Goal: Information Seeking & Learning: Learn about a topic

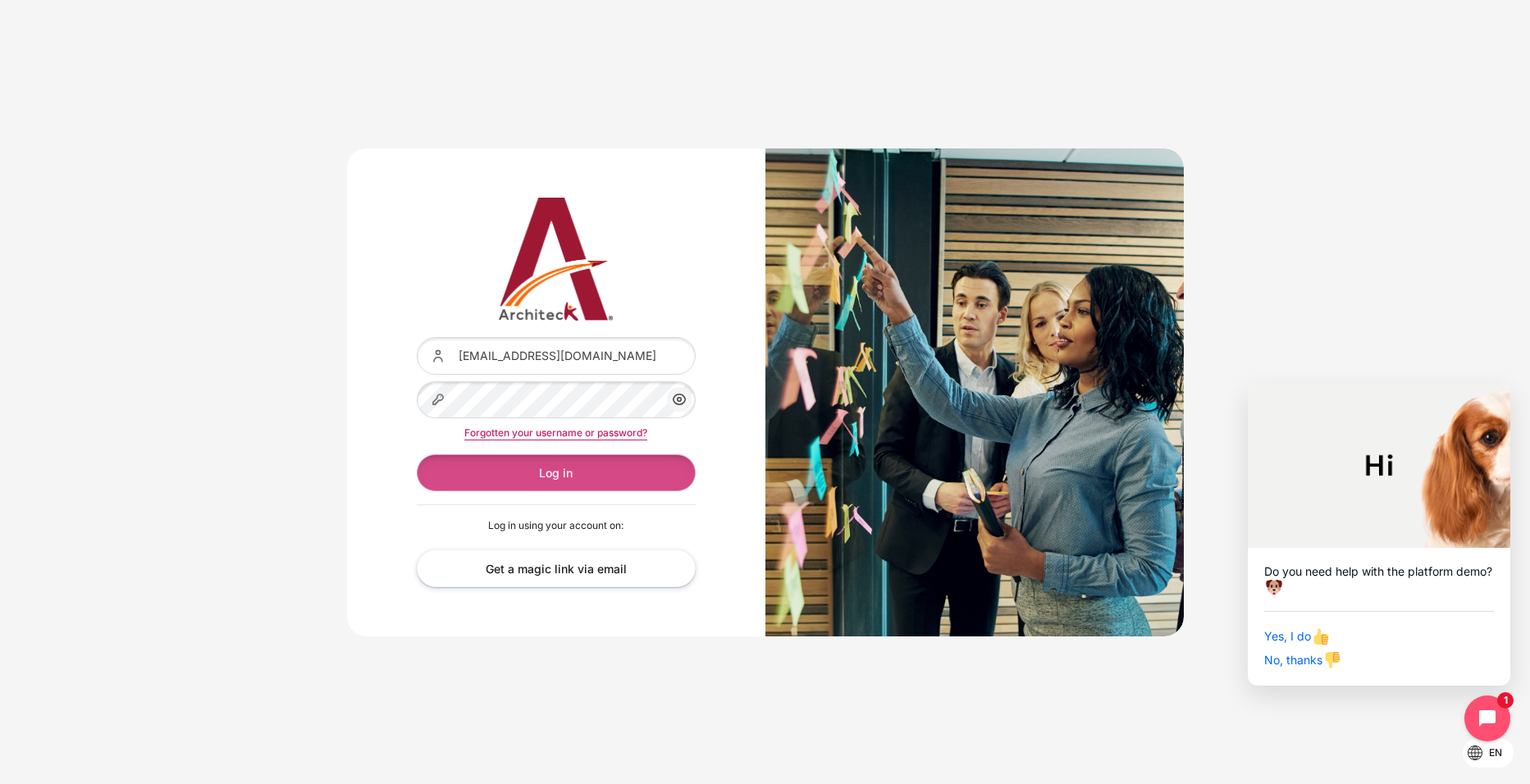
click at [575, 470] on button "Log in" at bounding box center [556, 473] width 279 height 37
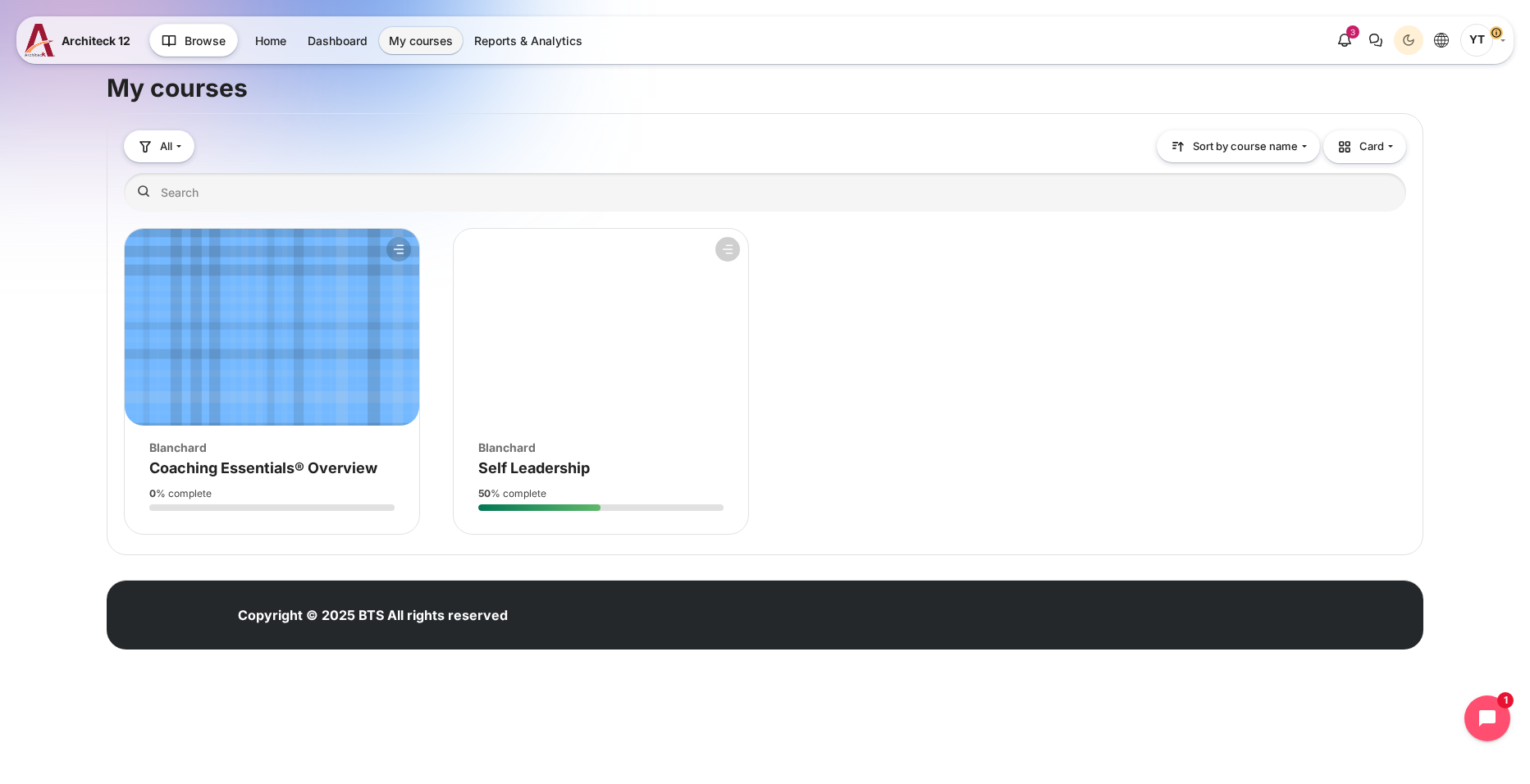
click at [534, 456] on div "Course image Blanchard Course name Self Leadership" at bounding box center [601, 451] width 294 height 52
click at [533, 466] on span "Self Leadership" at bounding box center [534, 468] width 111 height 18
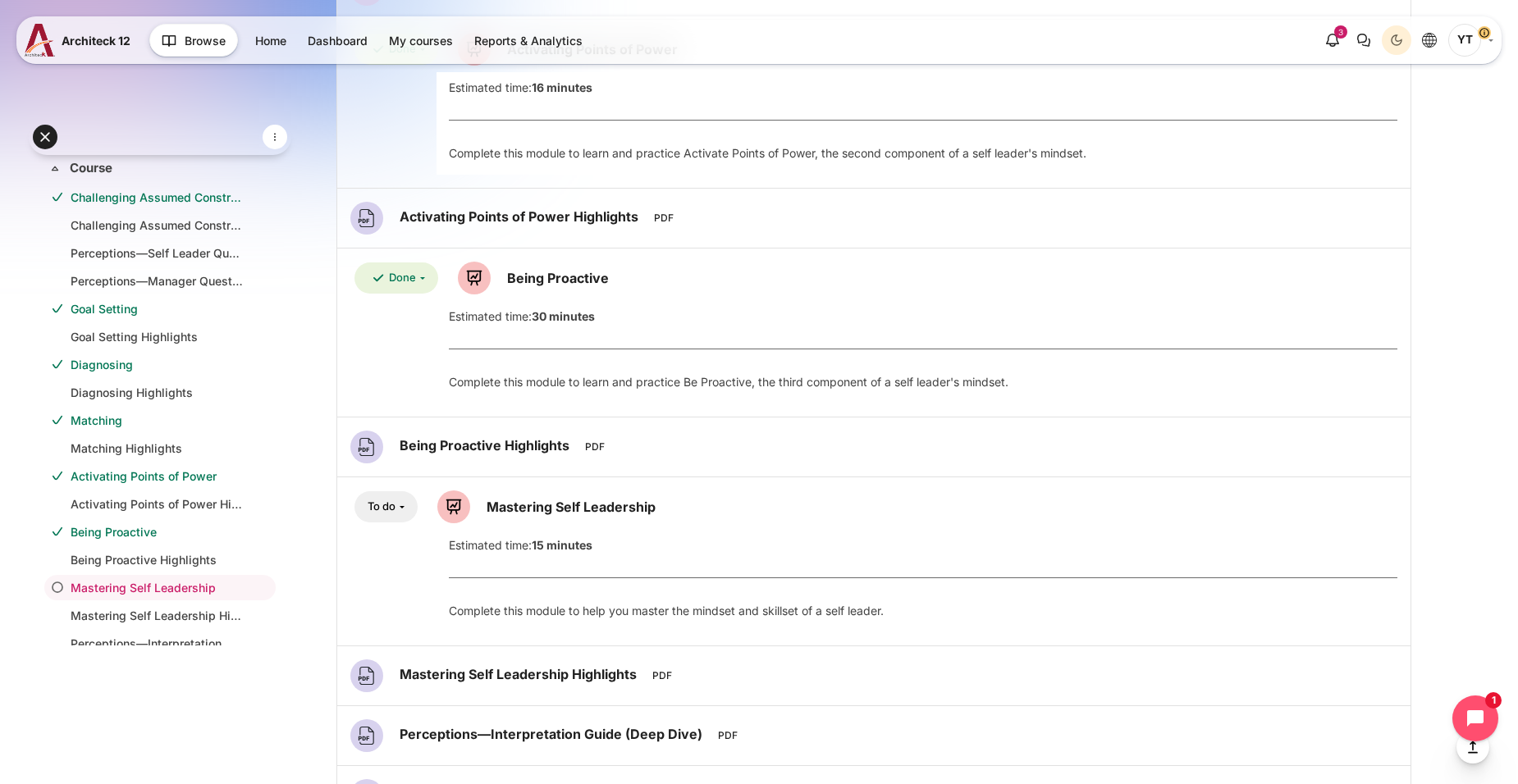
scroll to position [1558, 0]
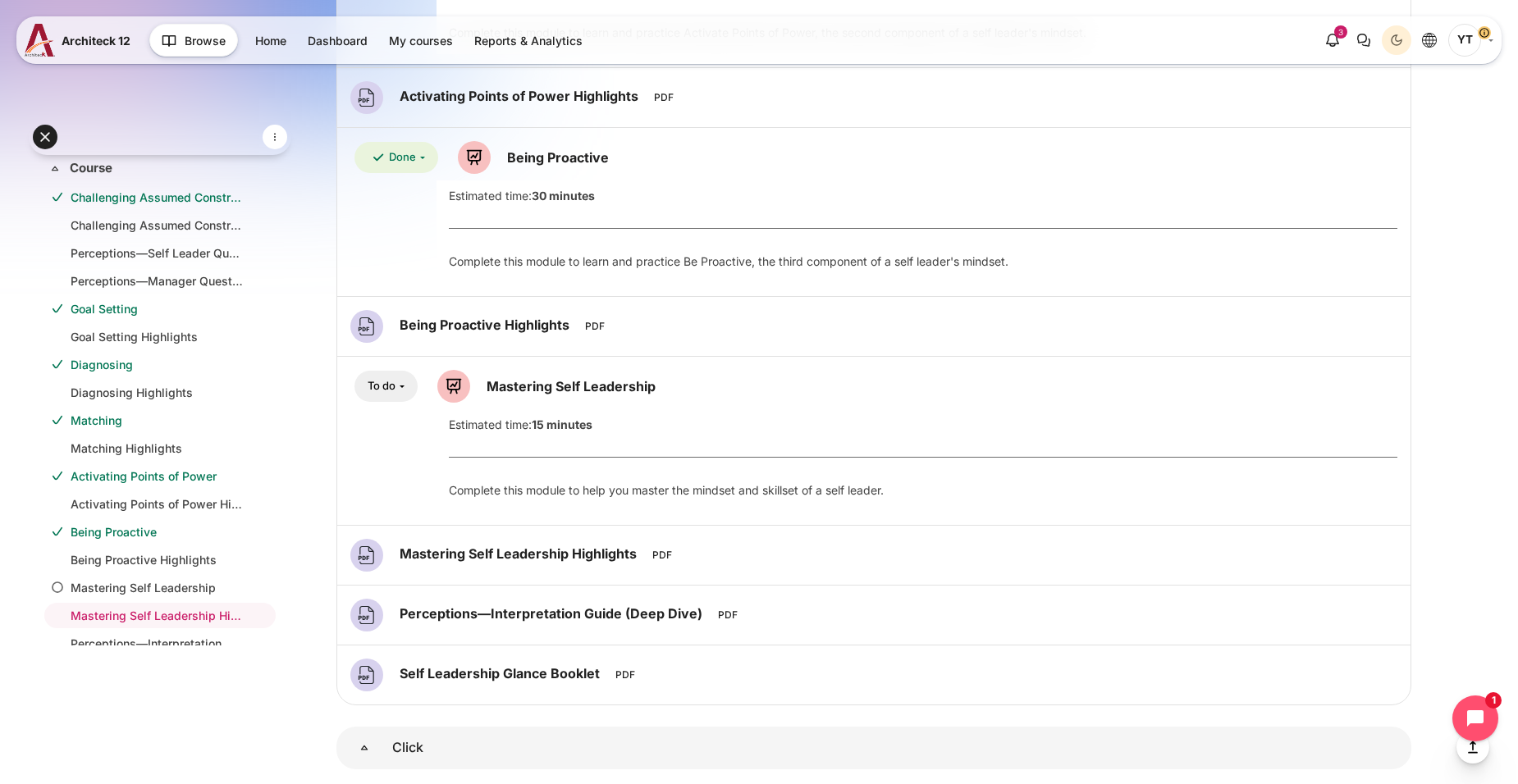
click at [399, 385] on button "To do" at bounding box center [386, 386] width 63 height 32
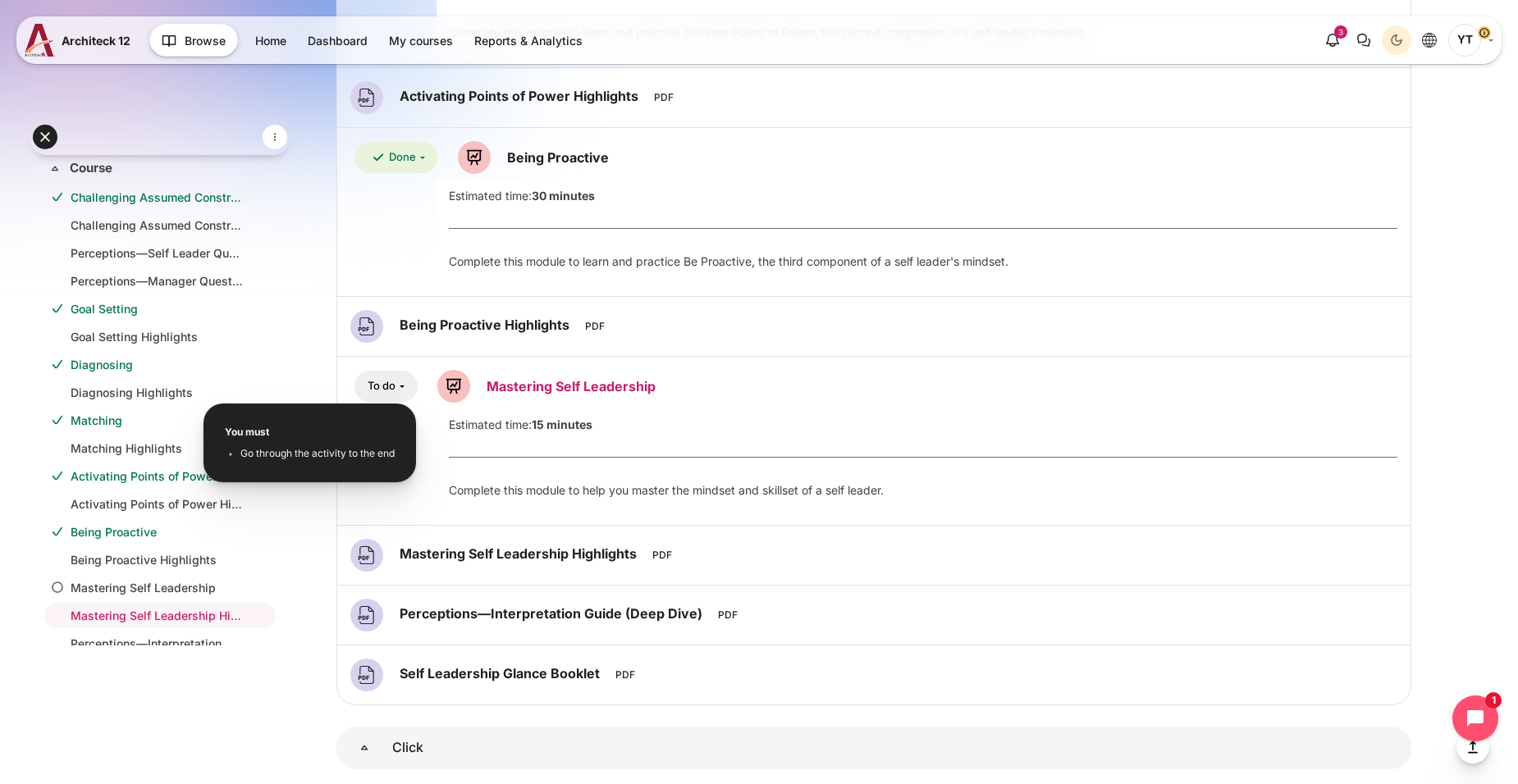
click at [548, 380] on link "Mastering Self Leadership Lesson" at bounding box center [571, 386] width 169 height 17
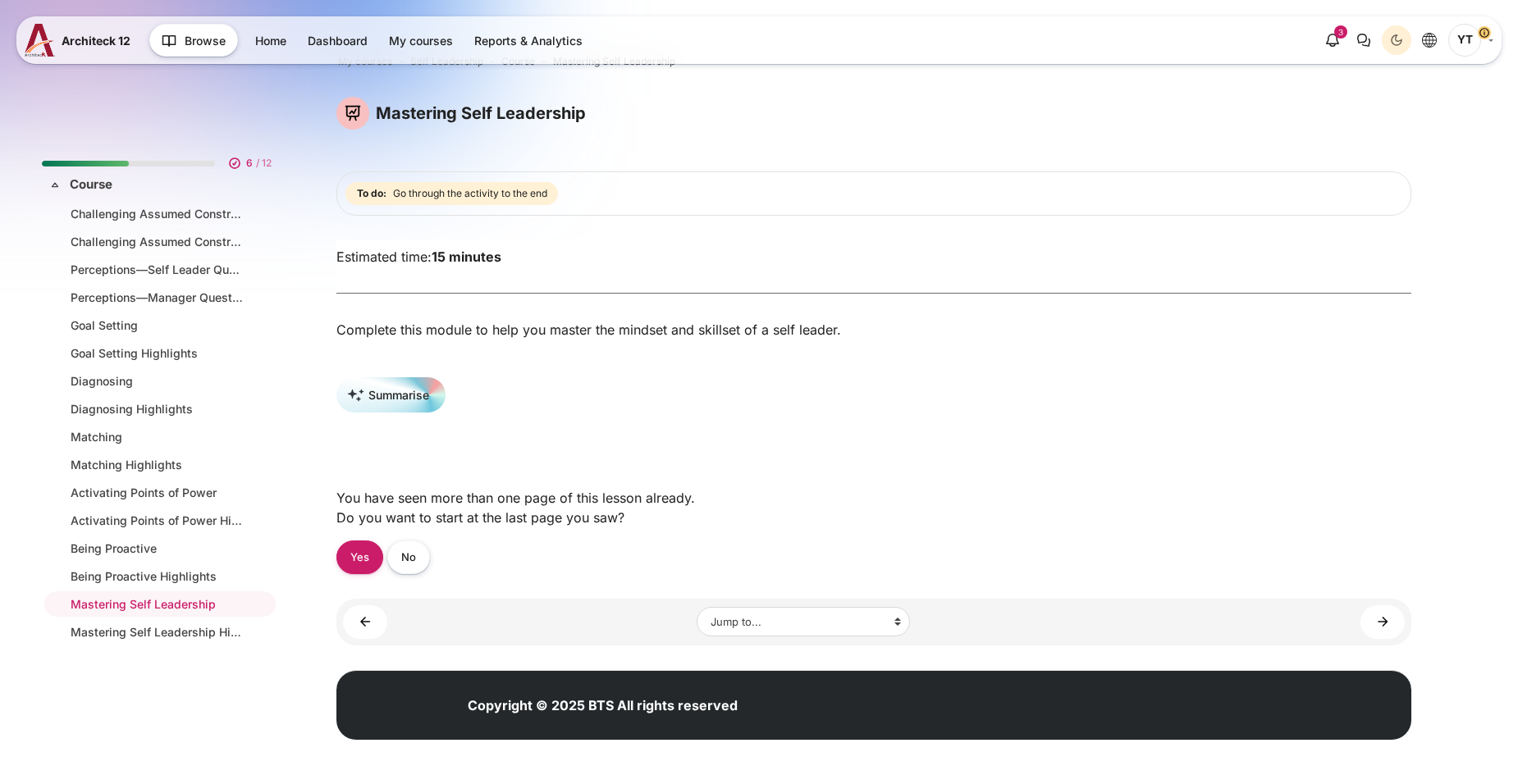
scroll to position [203, 0]
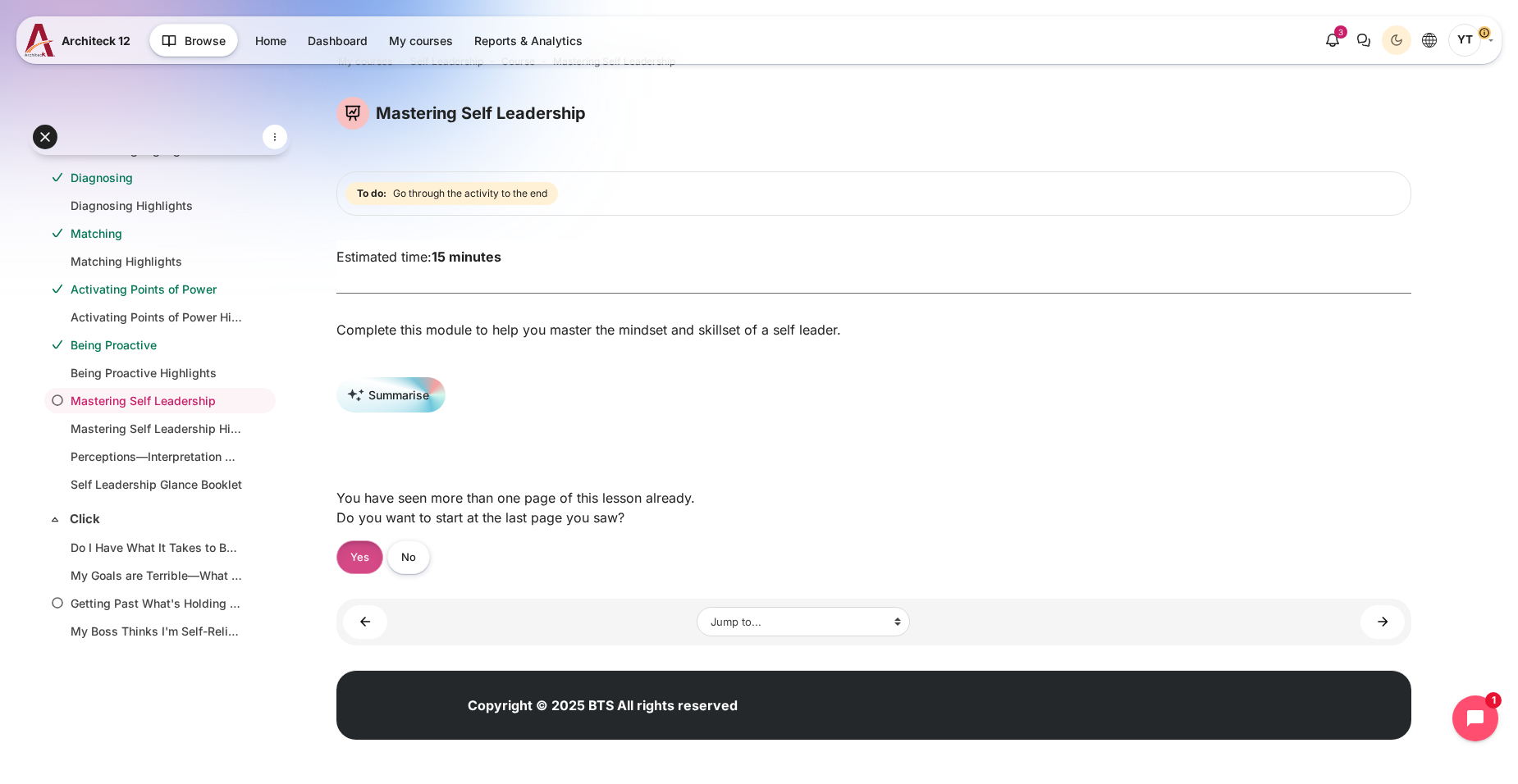
click at [371, 554] on link "Yes" at bounding box center [359, 557] width 46 height 33
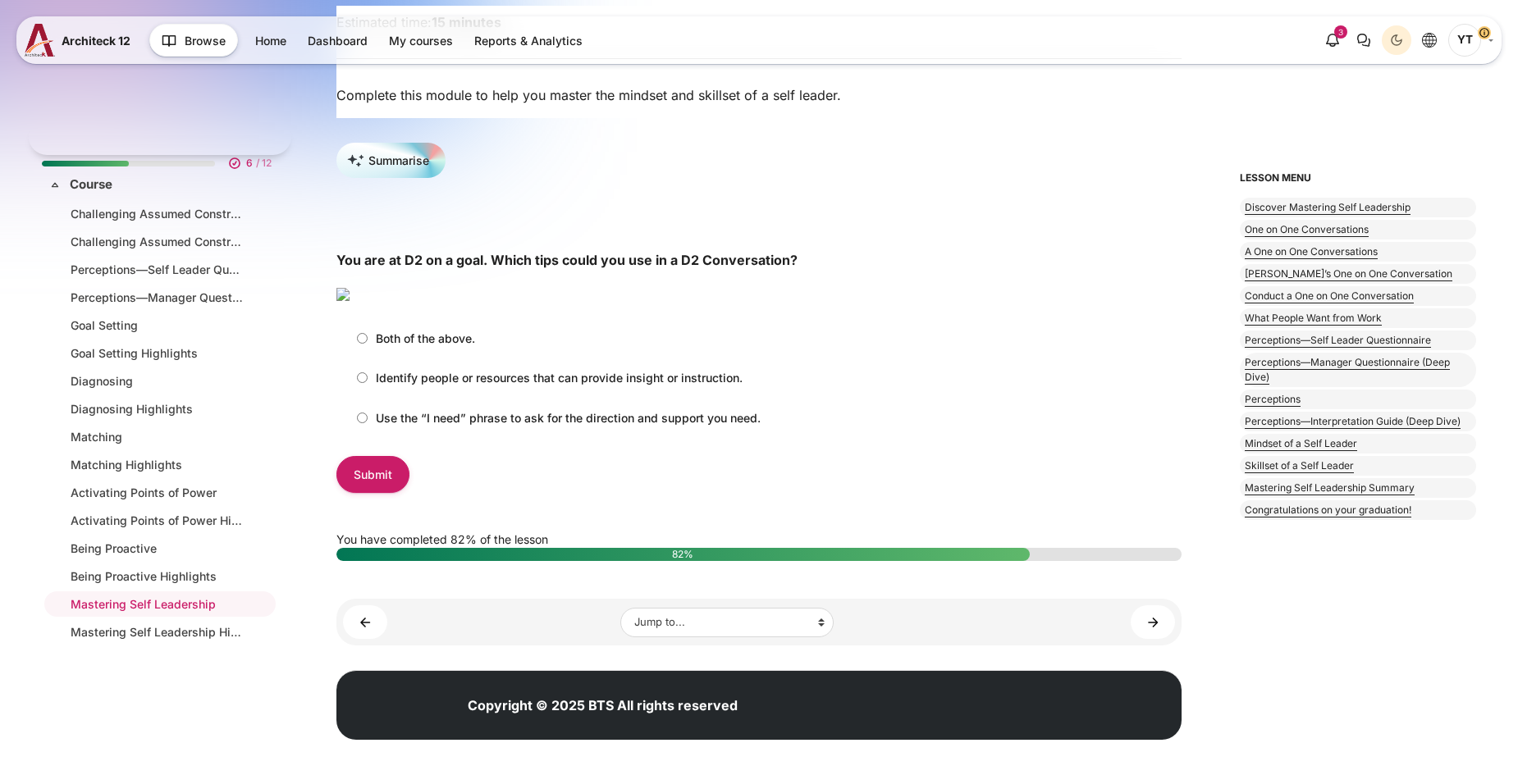
scroll to position [203, 0]
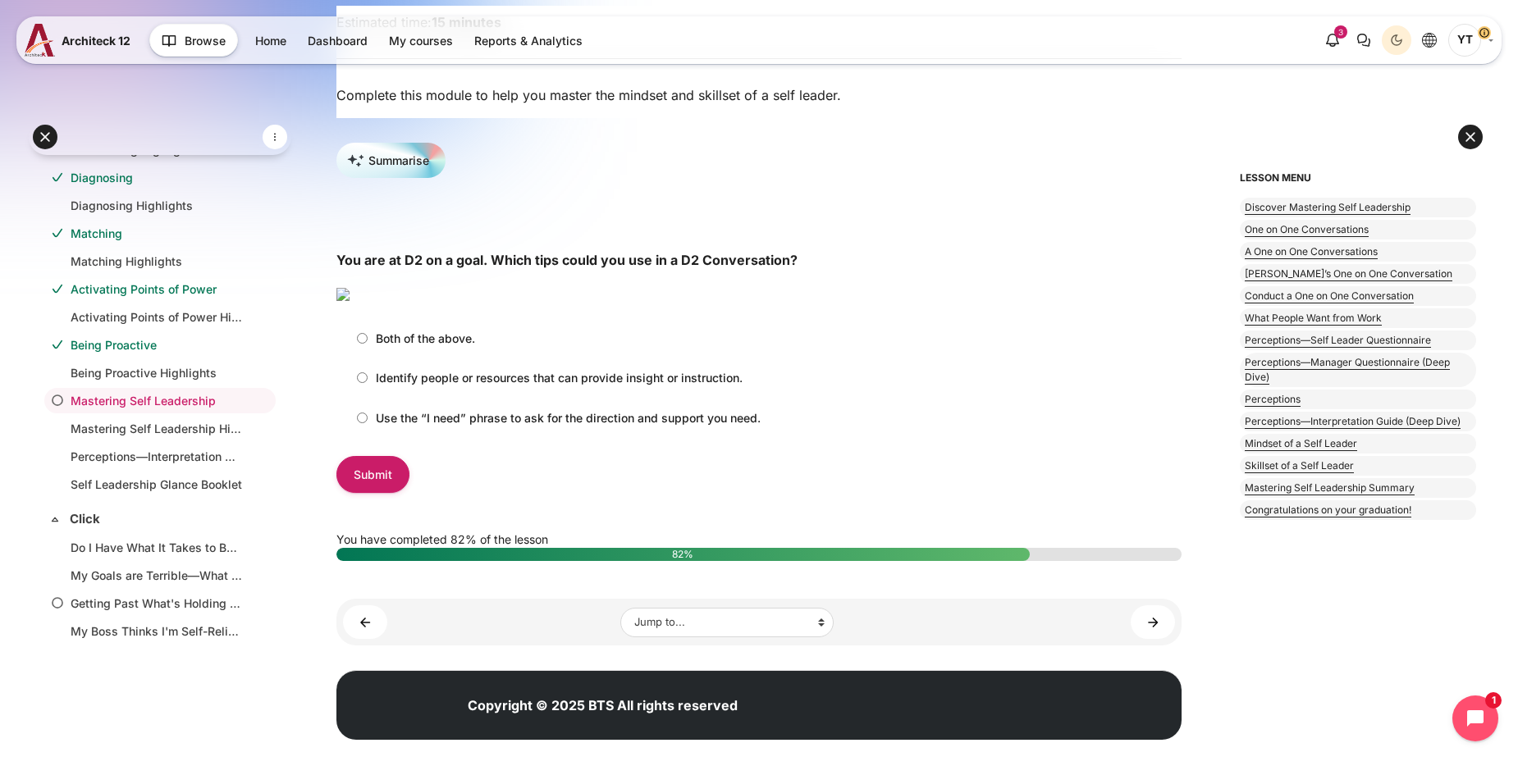
click at [365, 423] on input "Use the “I need” phrase to ask for the direction and support you need." at bounding box center [362, 418] width 11 height 11
radio input "true"
click at [365, 383] on input "Identify people or resources that can provide insight or instruction." at bounding box center [362, 378] width 11 height 11
radio input "true"
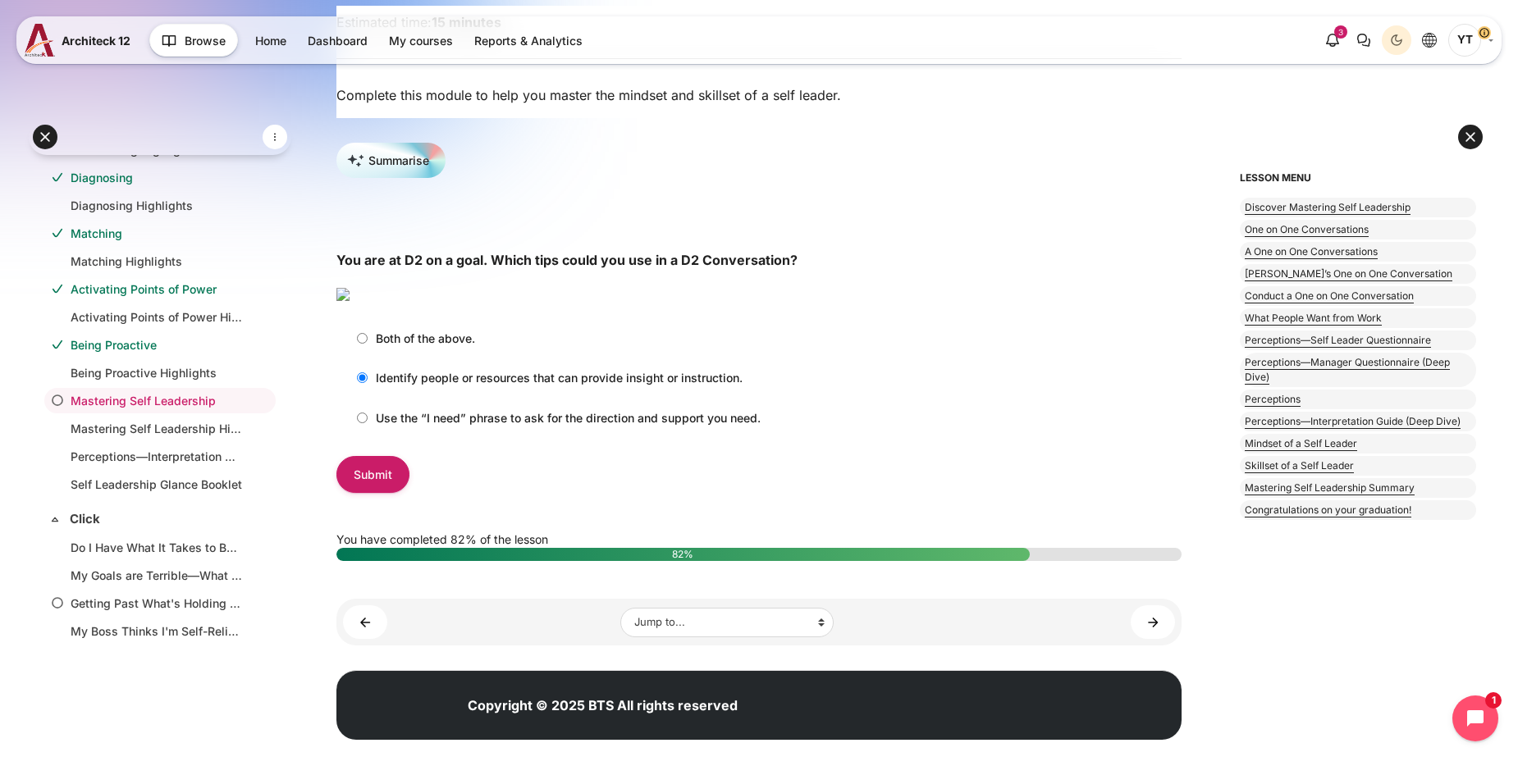
click at [364, 423] on input "Use the “I need” phrase to ask for the direction and support you need." at bounding box center [362, 418] width 11 height 11
radio input "true"
click at [367, 352] on label "Both of the above." at bounding box center [412, 338] width 126 height 27
click at [367, 343] on input "Both of the above." at bounding box center [362, 338] width 11 height 11
radio input "true"
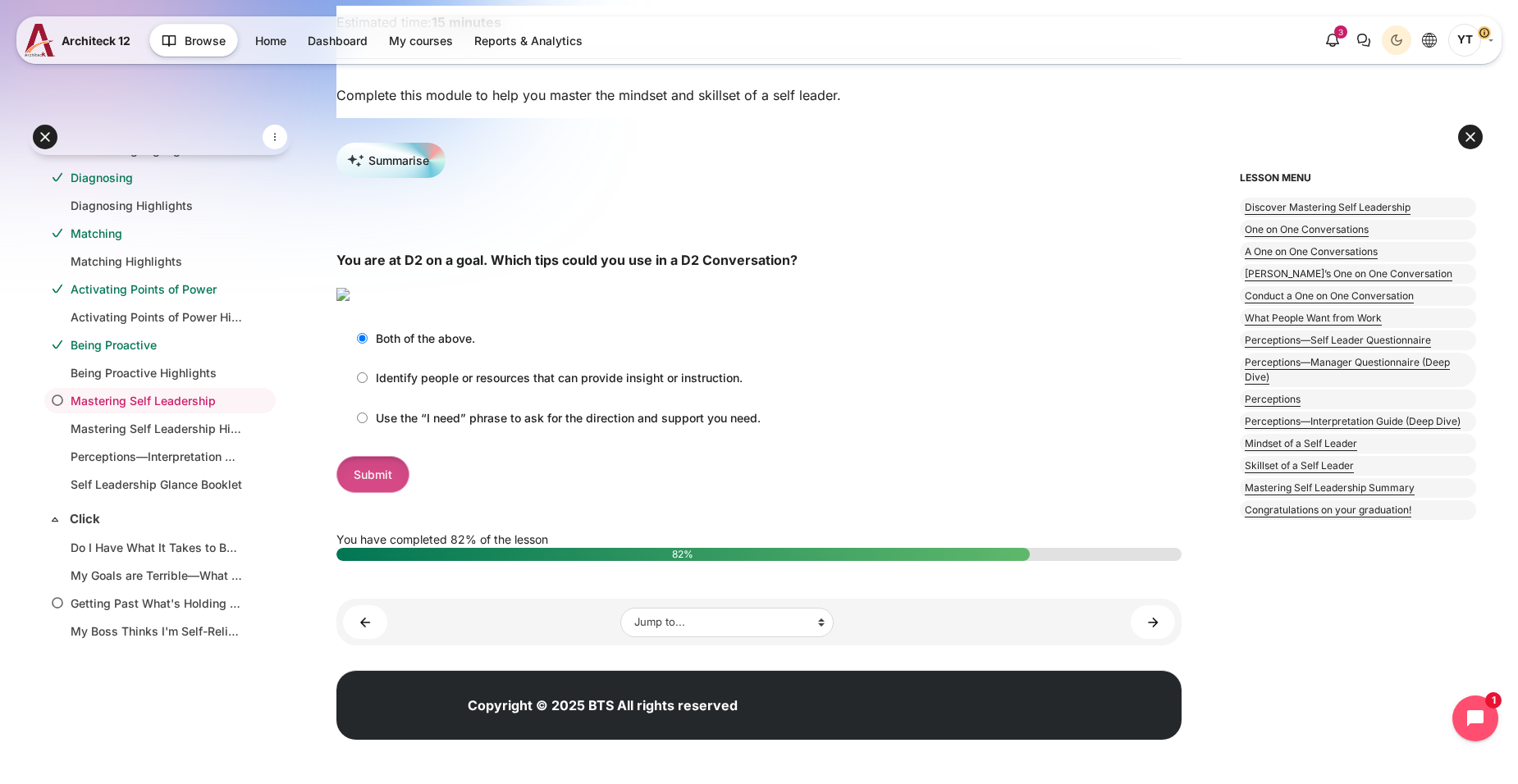
click at [394, 493] on input "Submit" at bounding box center [372, 474] width 73 height 37
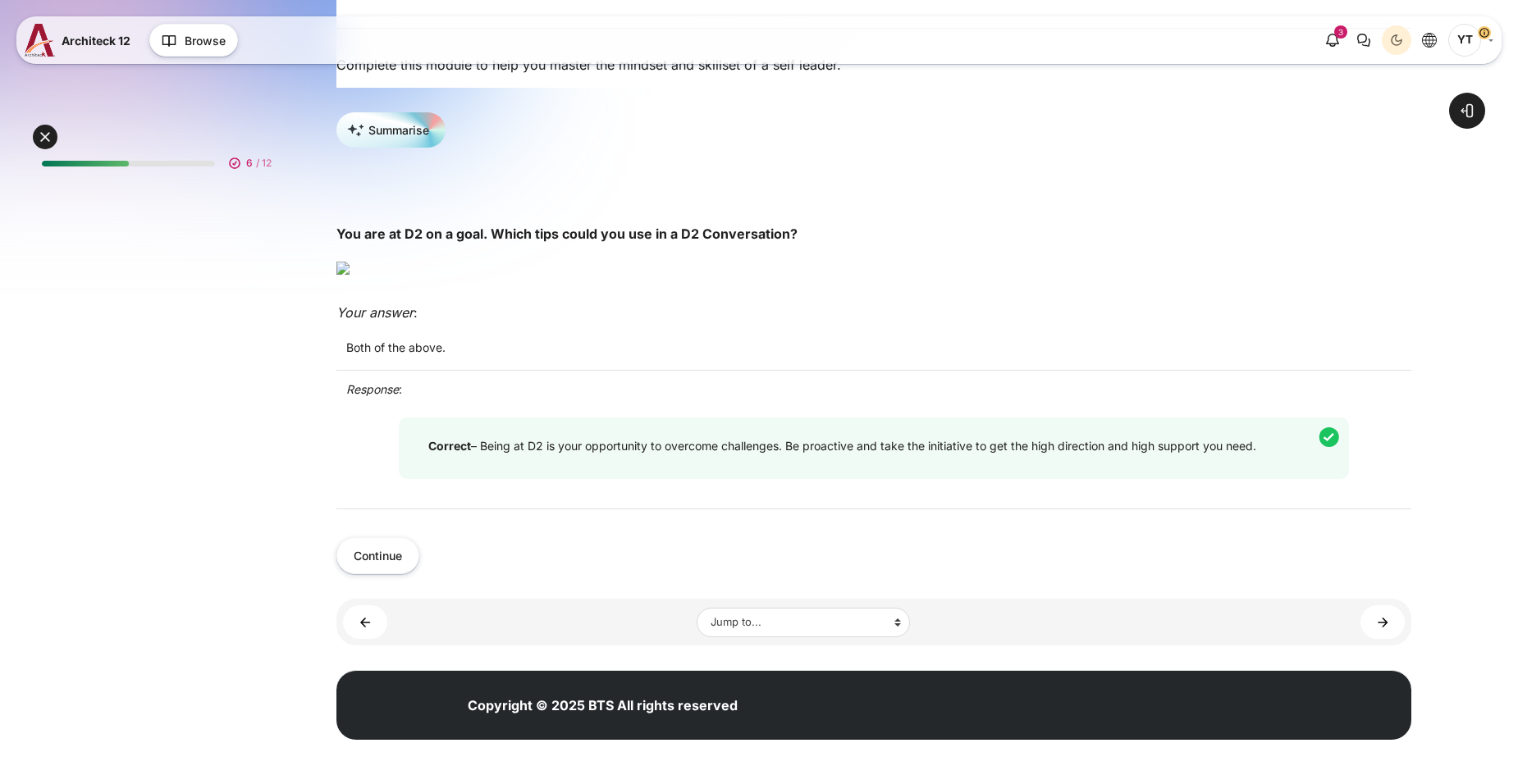
scroll to position [203, 0]
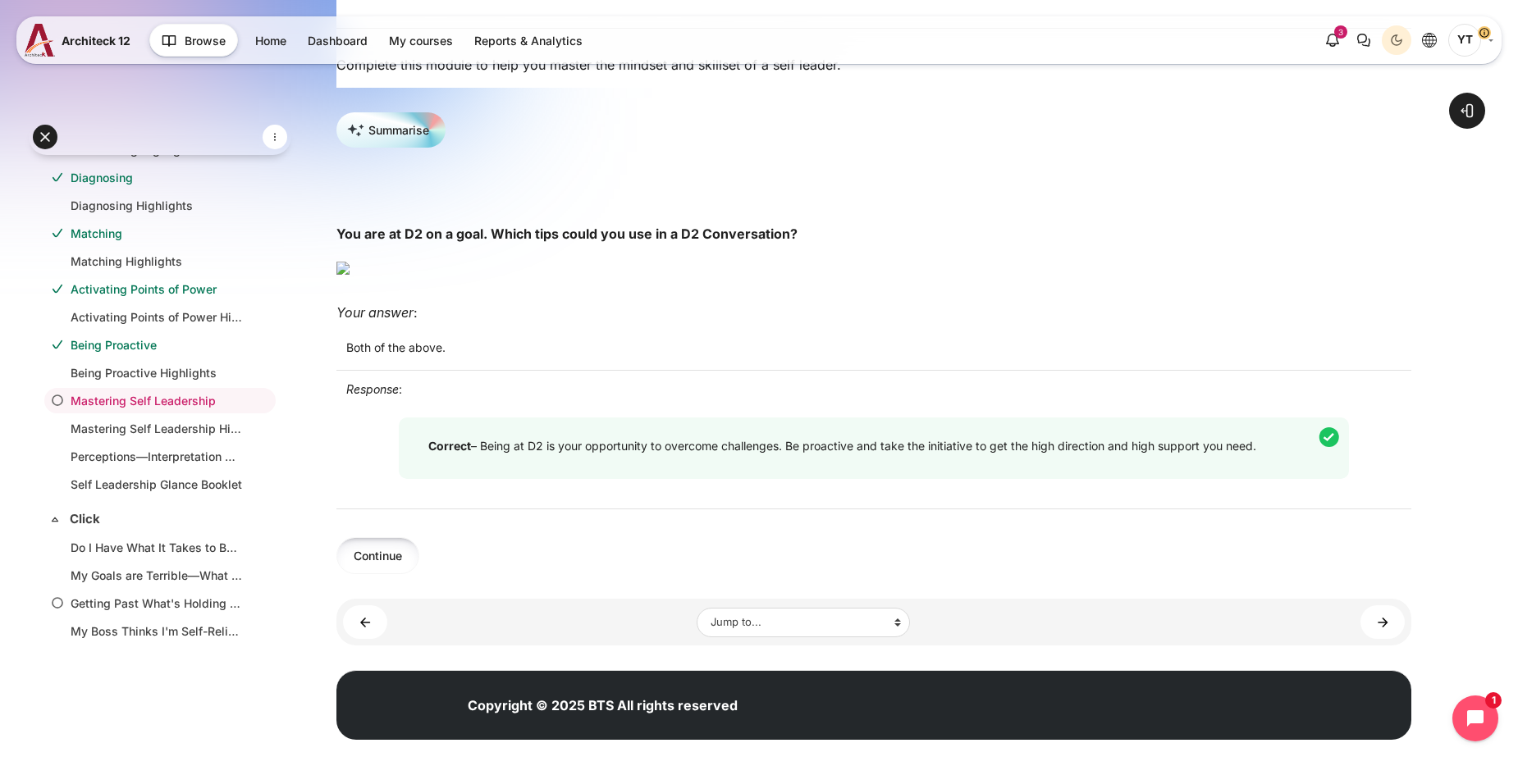
click at [388, 574] on button "Continue" at bounding box center [378, 555] width 83 height 37
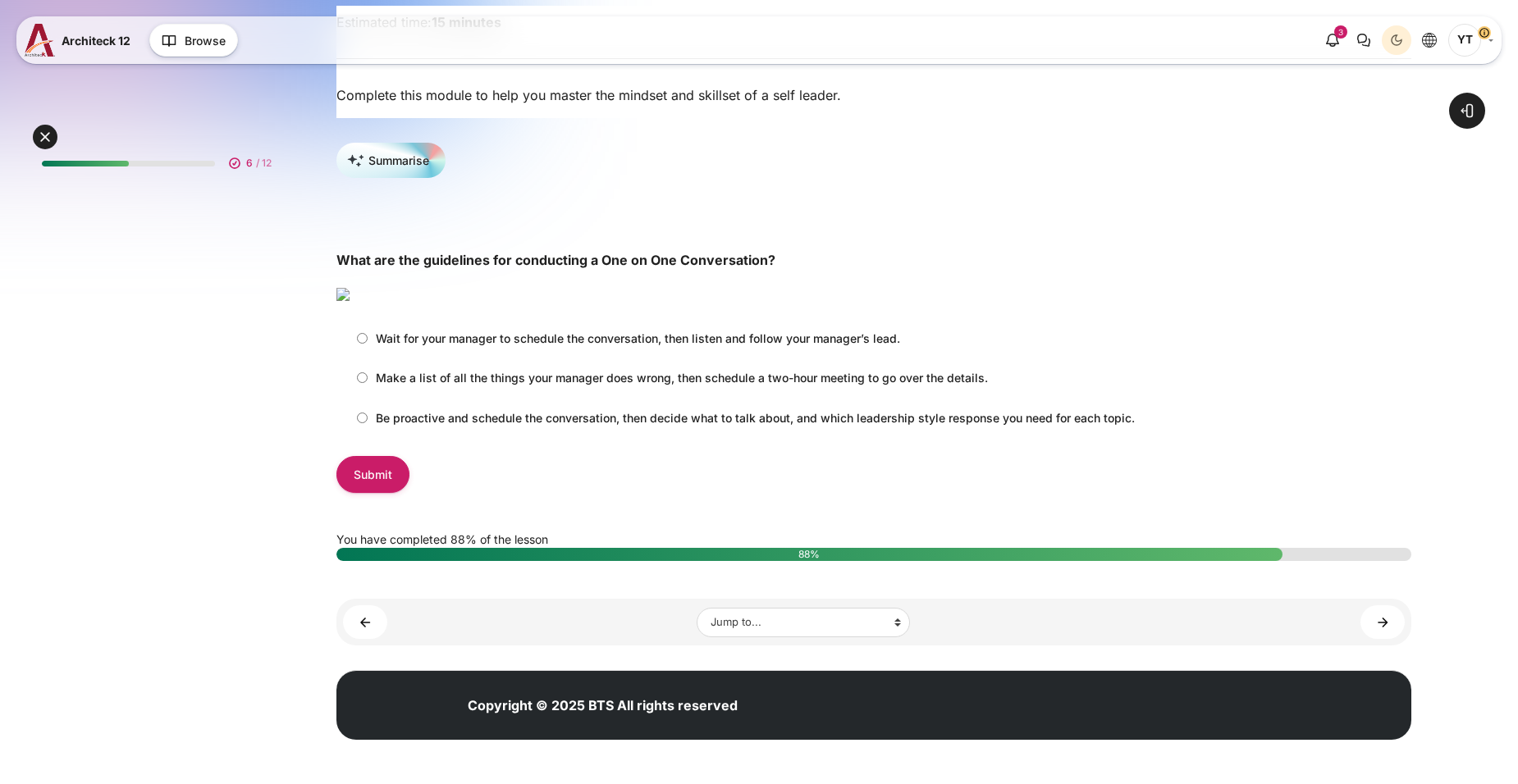
scroll to position [203, 0]
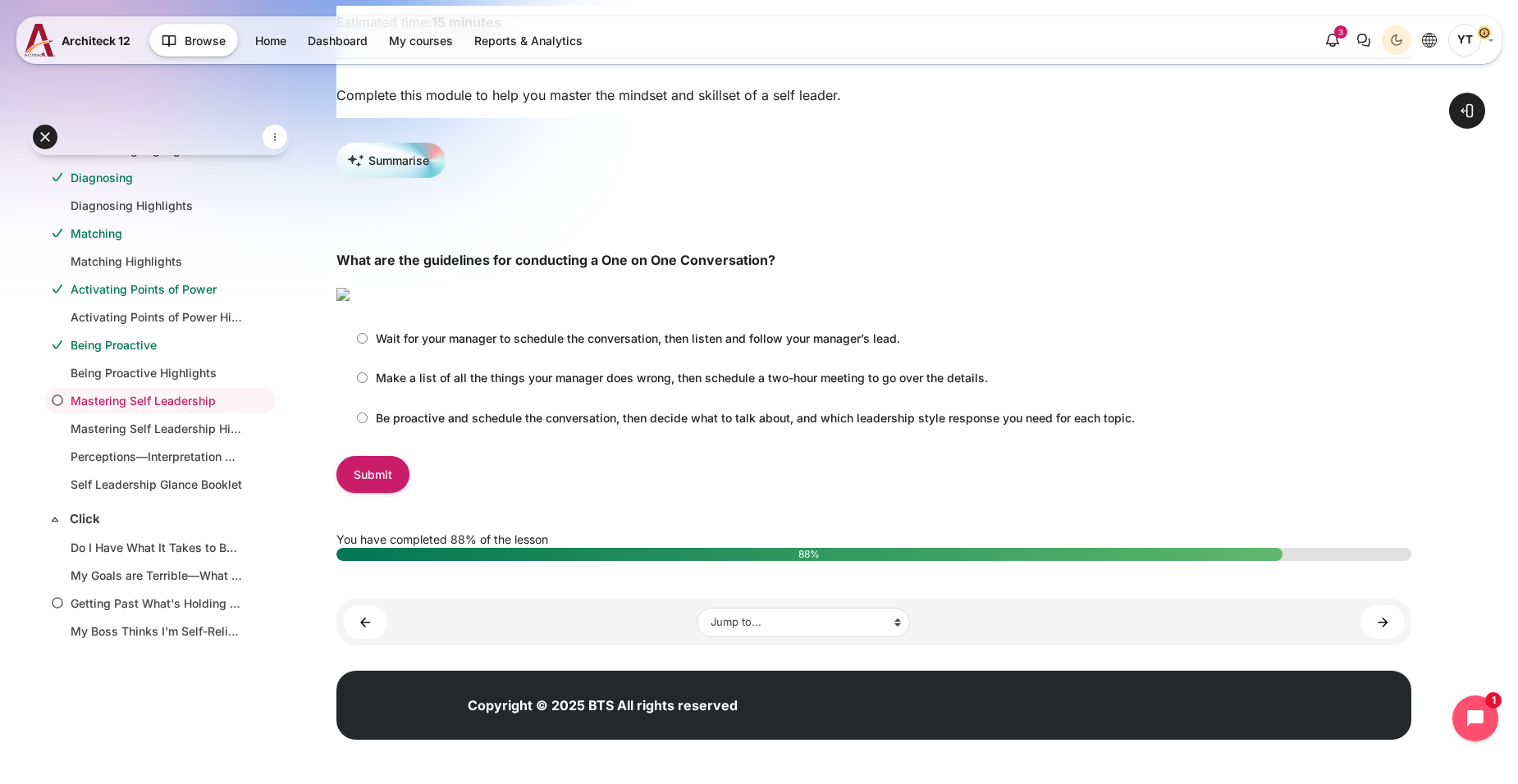
click at [368, 392] on label "Make a list of all the things your manager does wrong, then schedule a two-hour…" at bounding box center [668, 378] width 639 height 27
click at [367, 383] on input "Make a list of all the things your manager does wrong, then schedule a two-hour…" at bounding box center [362, 378] width 11 height 11
radio input "true"
click at [364, 423] on input "Be proactive and schedule the conversation, then decide what to talk about, and…" at bounding box center [362, 418] width 11 height 11
radio input "true"
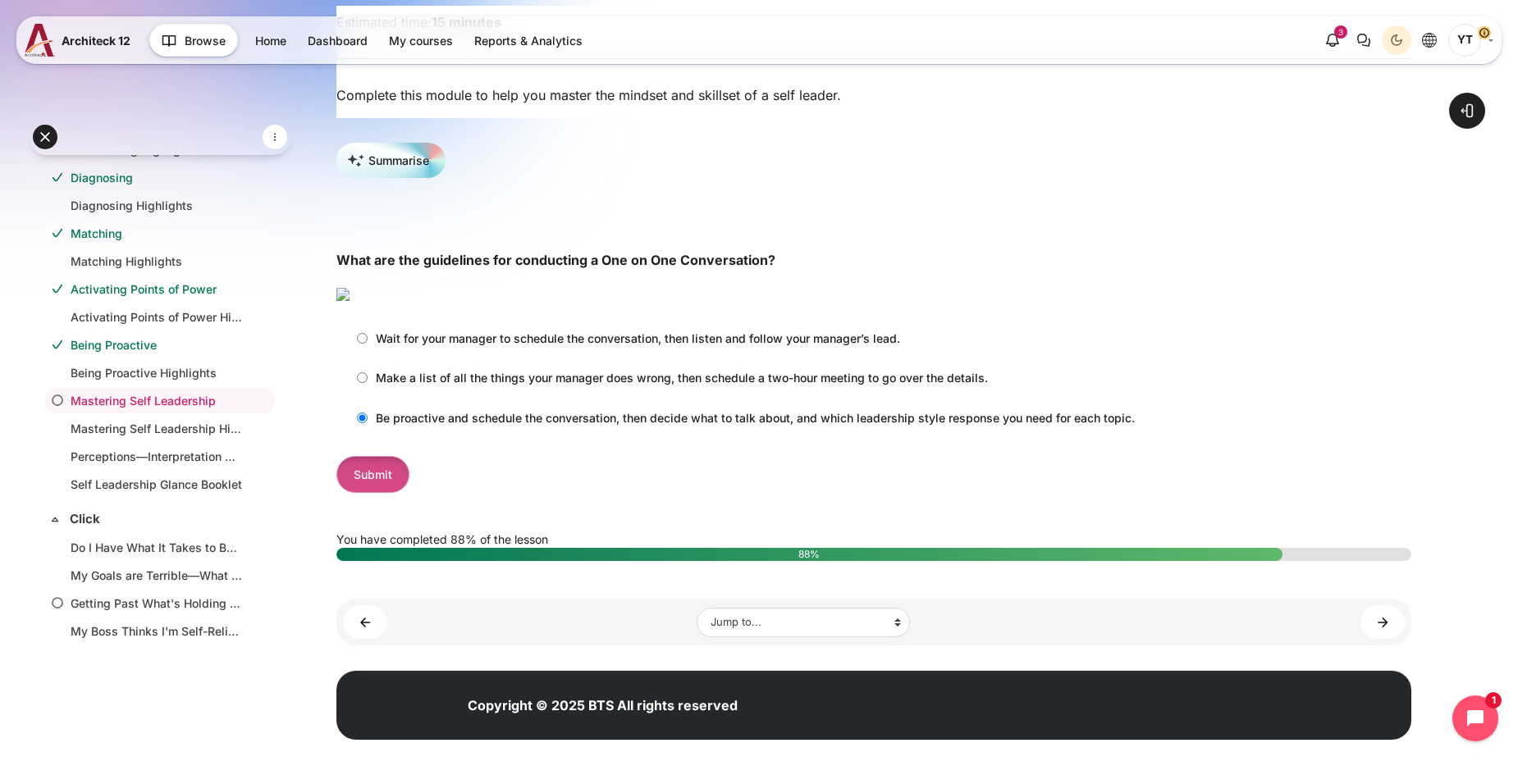
click at [391, 493] on input "Submit" at bounding box center [372, 474] width 73 height 37
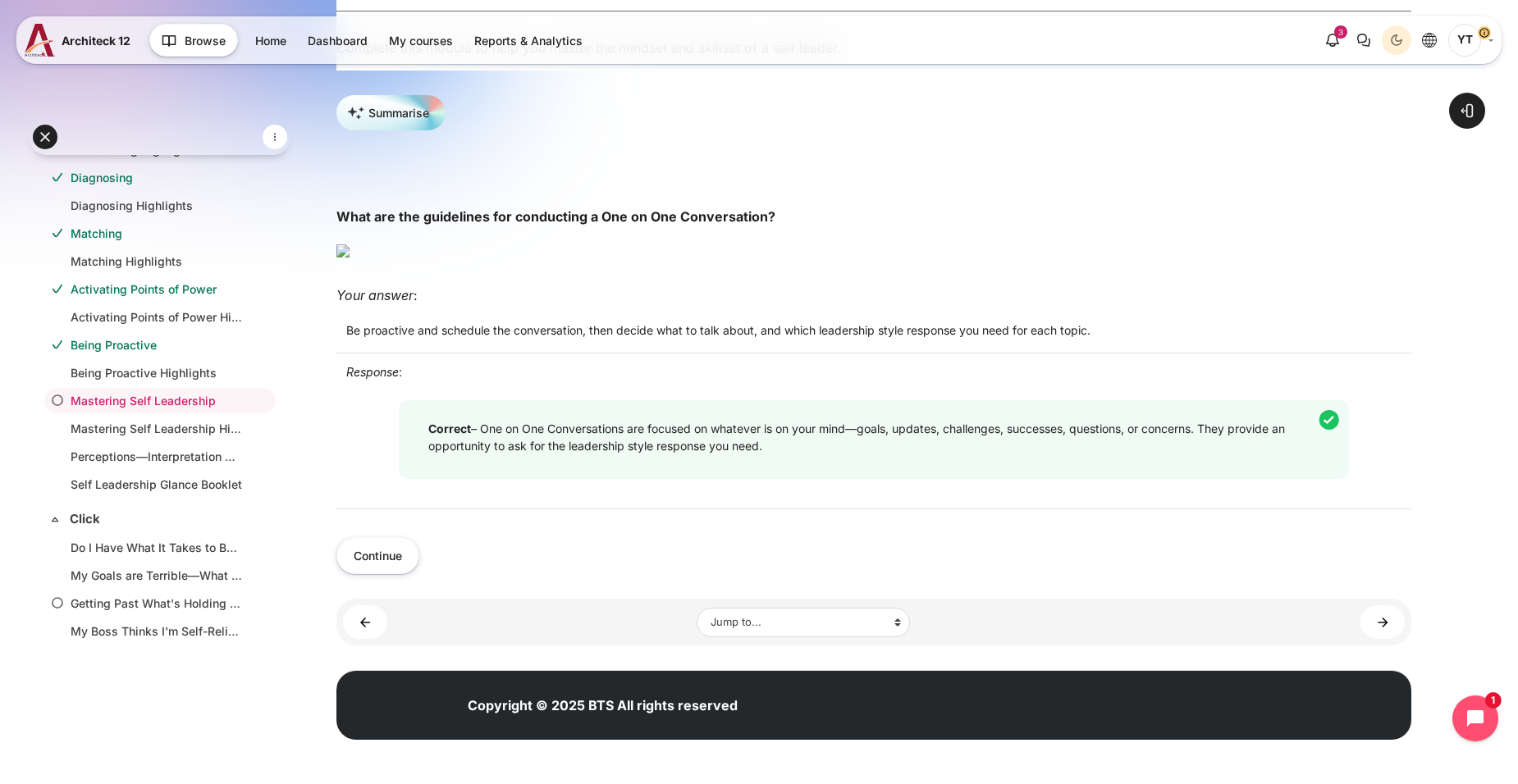
scroll to position [520, 0]
click at [404, 554] on button "Continue" at bounding box center [378, 555] width 83 height 37
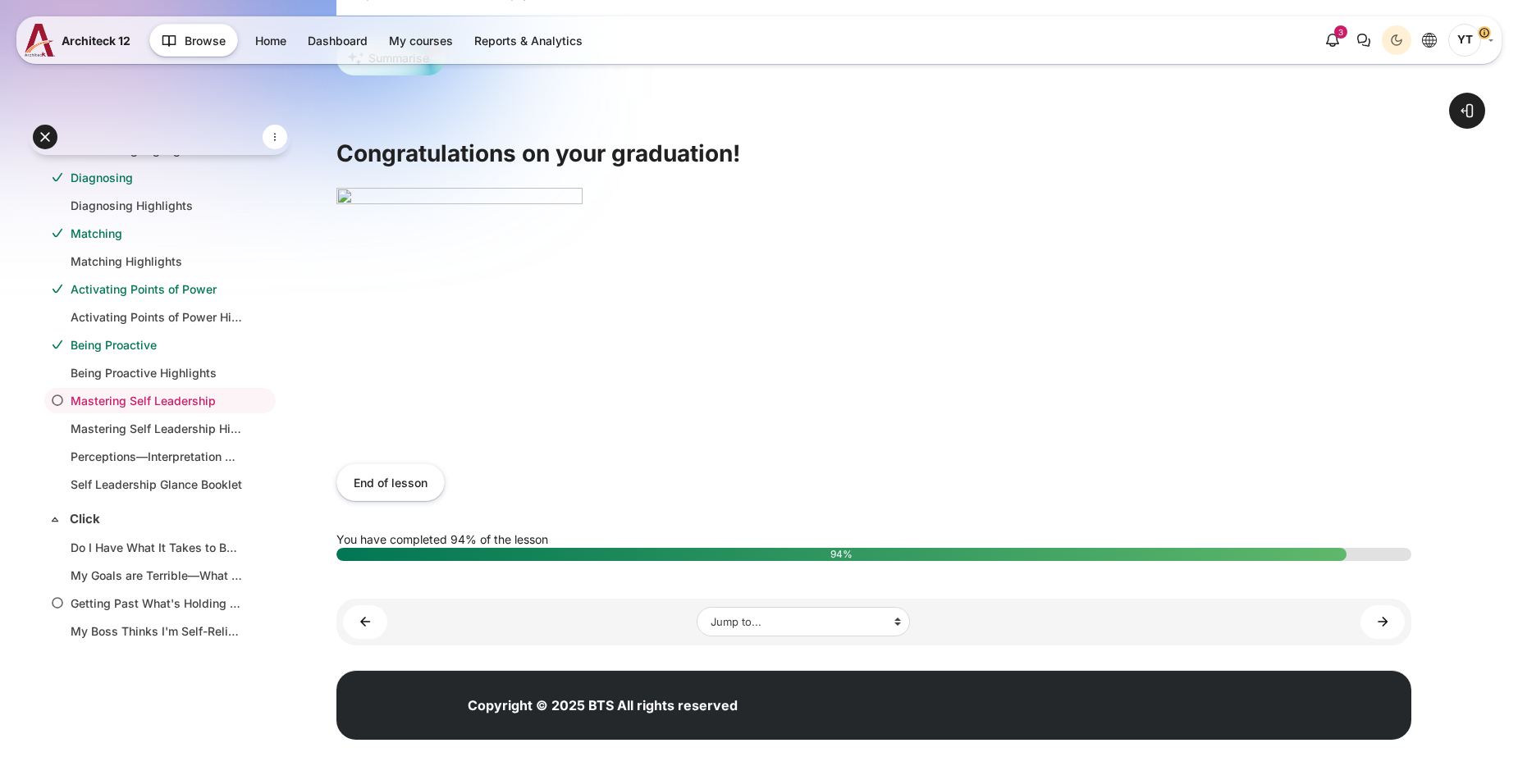
scroll to position [378, 0]
click at [371, 475] on button "End of lesson" at bounding box center [391, 482] width 109 height 37
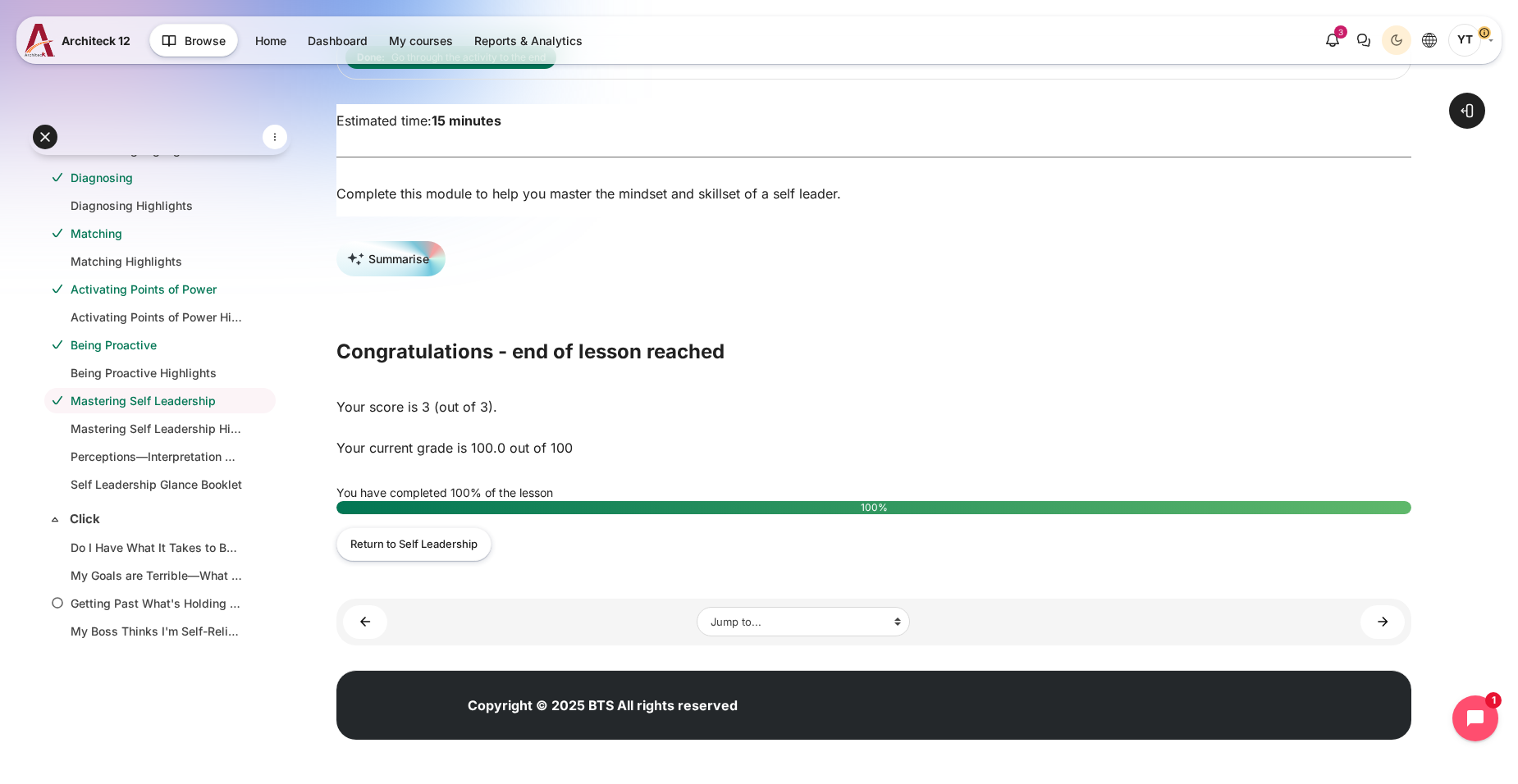
scroll to position [177, 0]
click at [1373, 614] on link "Mastering Self Leadership Highlights ►" at bounding box center [1382, 622] width 45 height 33
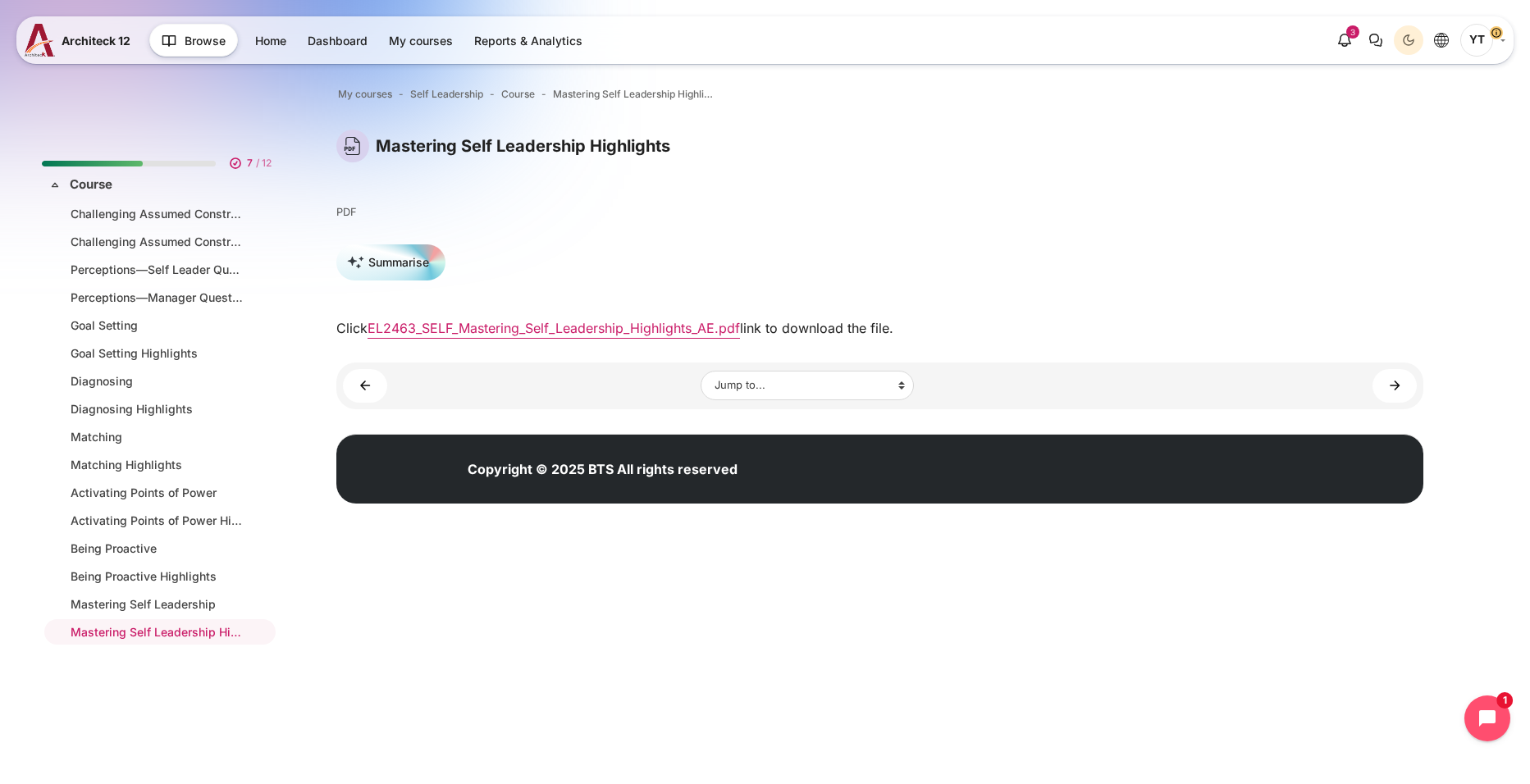
scroll to position [231, 0]
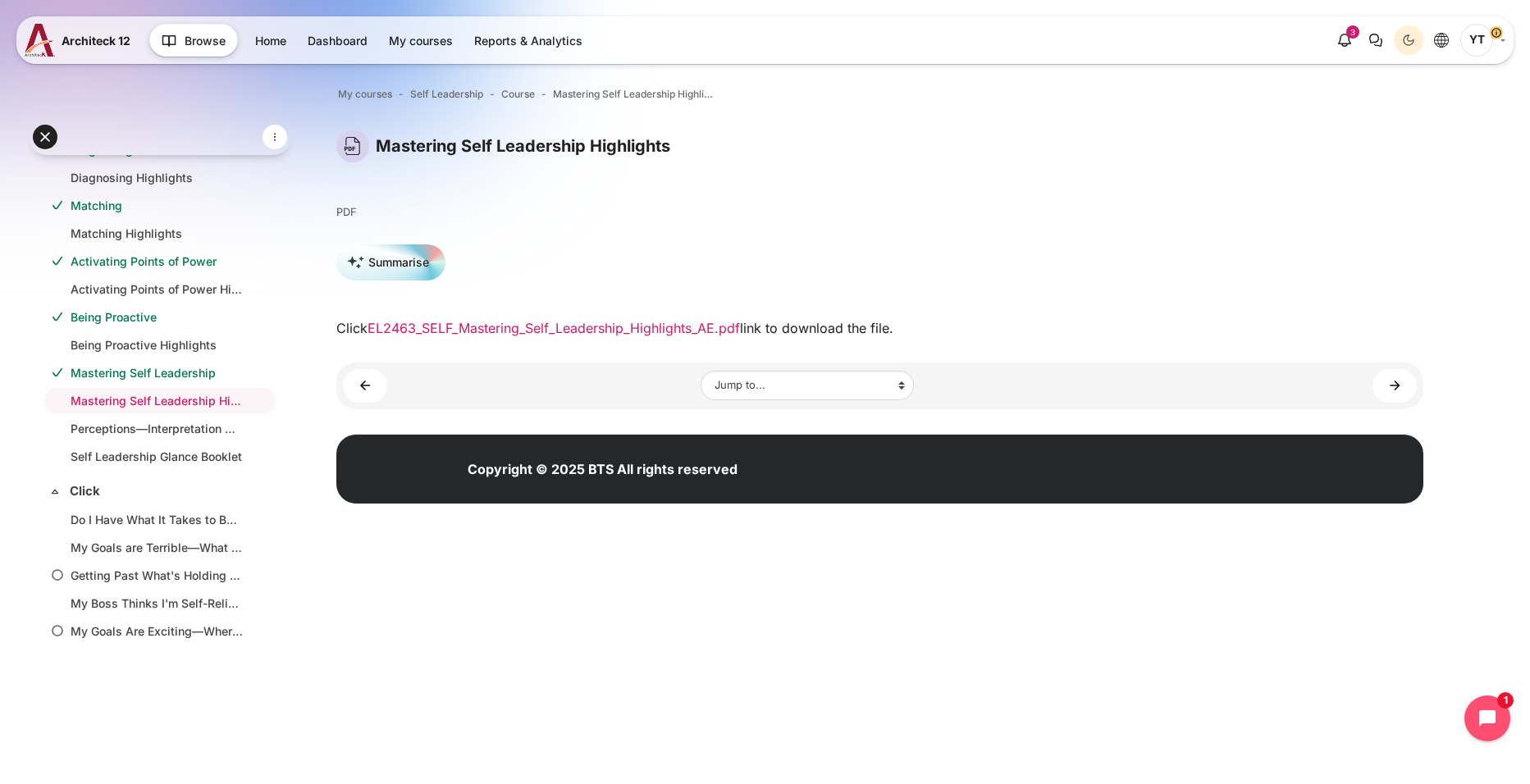
click at [606, 328] on link "EL2463_SELF_Mastering_Self_Leadership_Highlights_AE.pdf" at bounding box center [553, 328] width 372 height 17
click at [1399, 387] on link "Perceptions—Interpretation Guide (Deep Dive) ►" at bounding box center [1394, 385] width 45 height 33
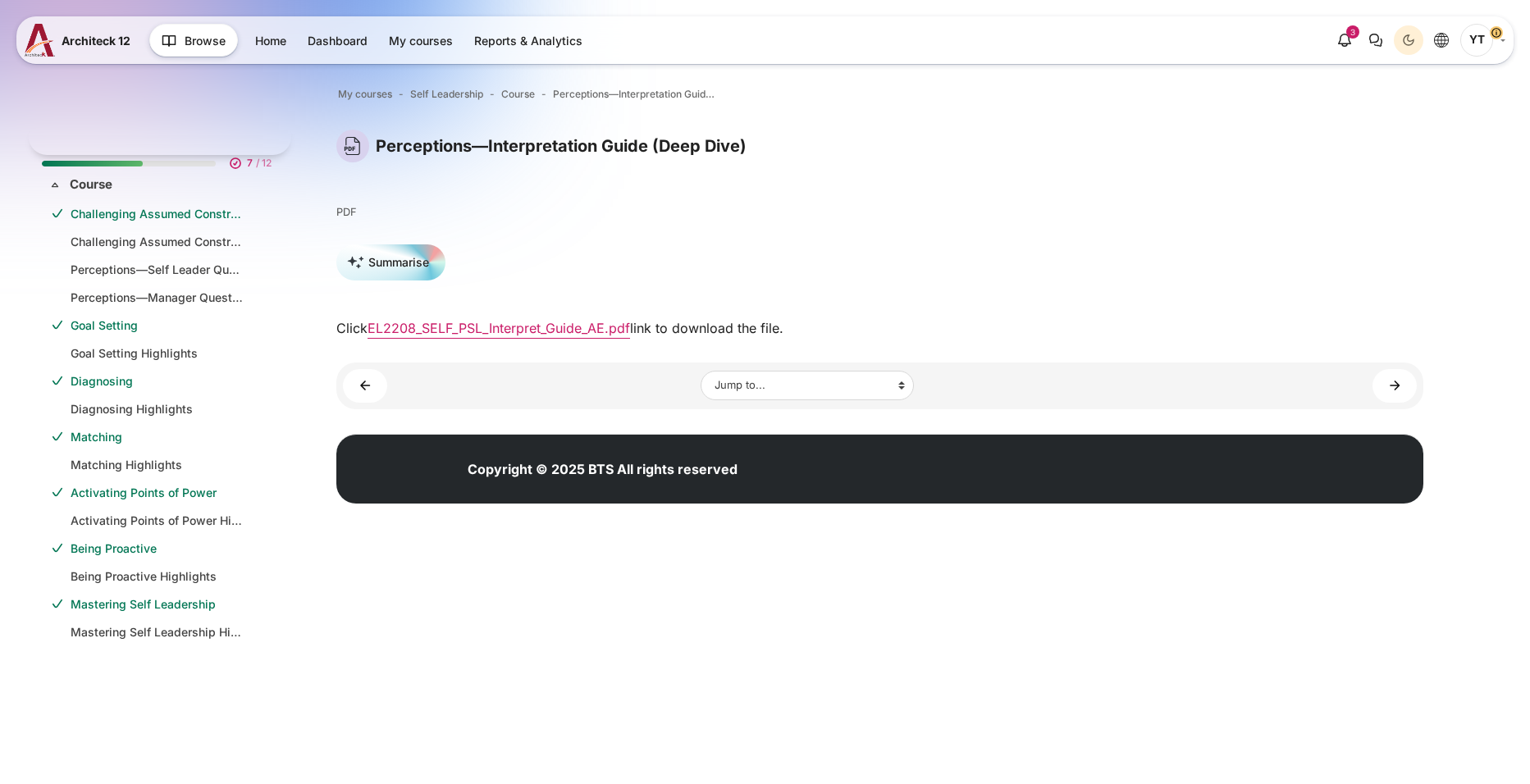
scroll to position [259, 0]
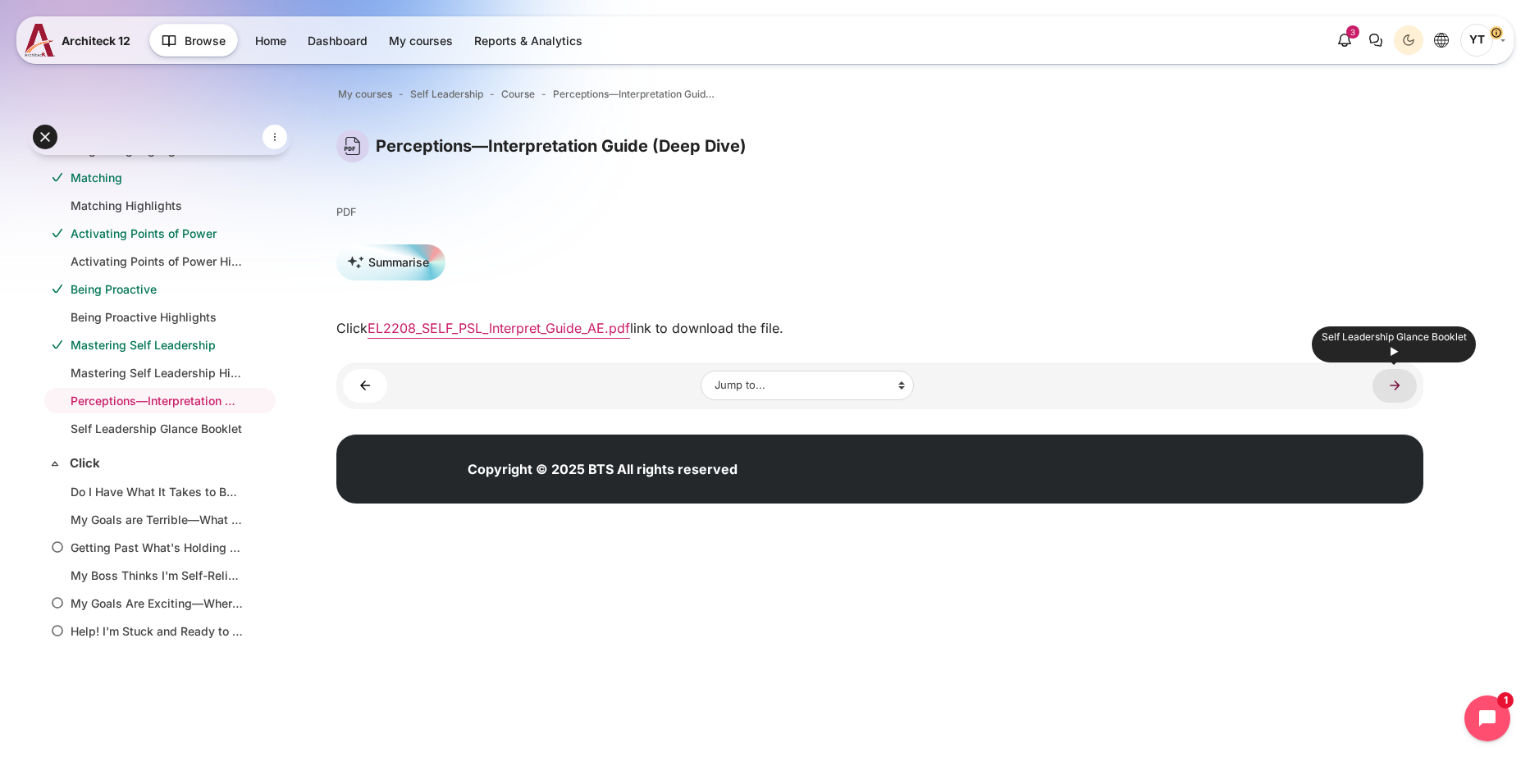
click at [1402, 380] on link "Self Leadership Glance Booklet ►" at bounding box center [1394, 385] width 45 height 33
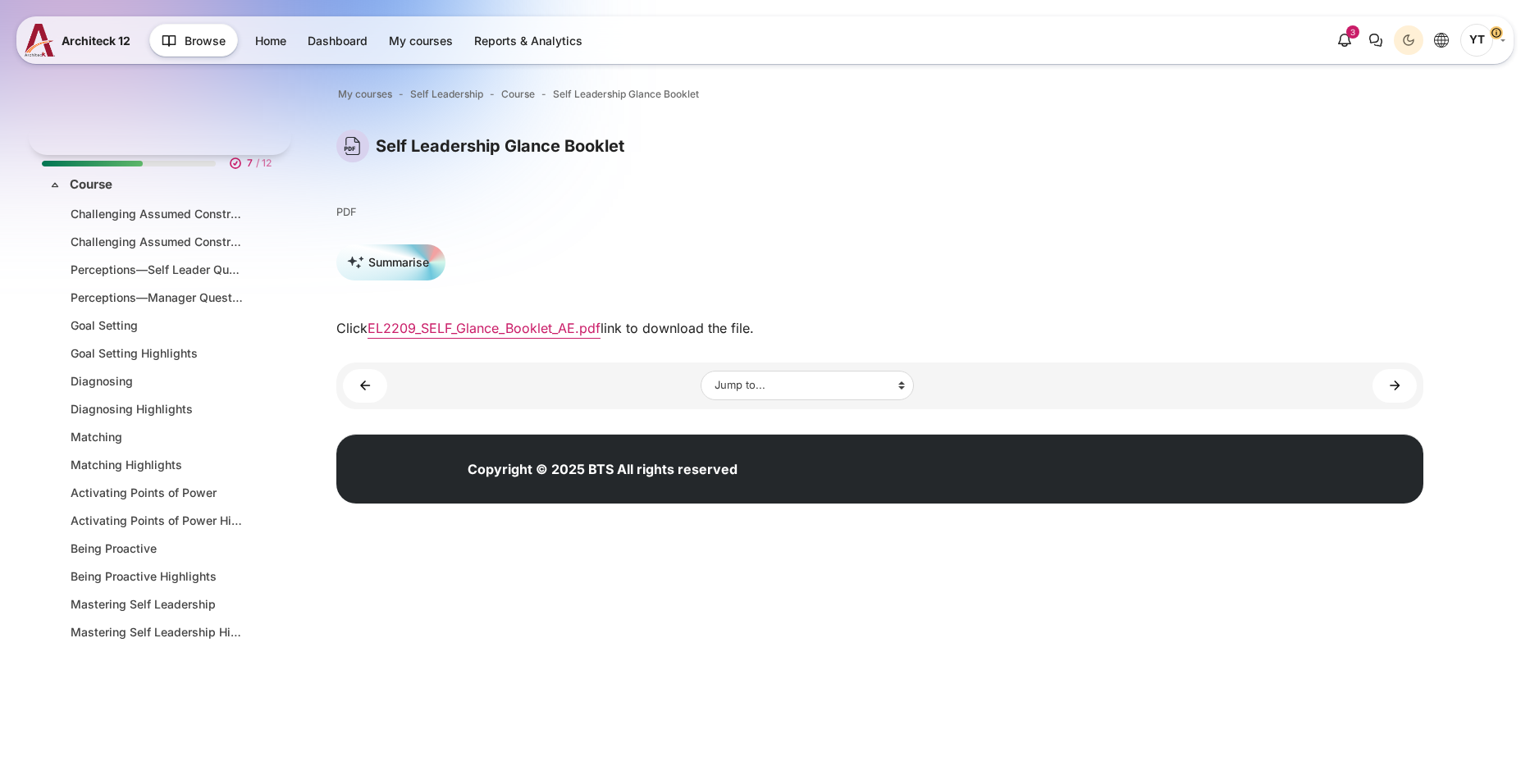
scroll to position [287, 0]
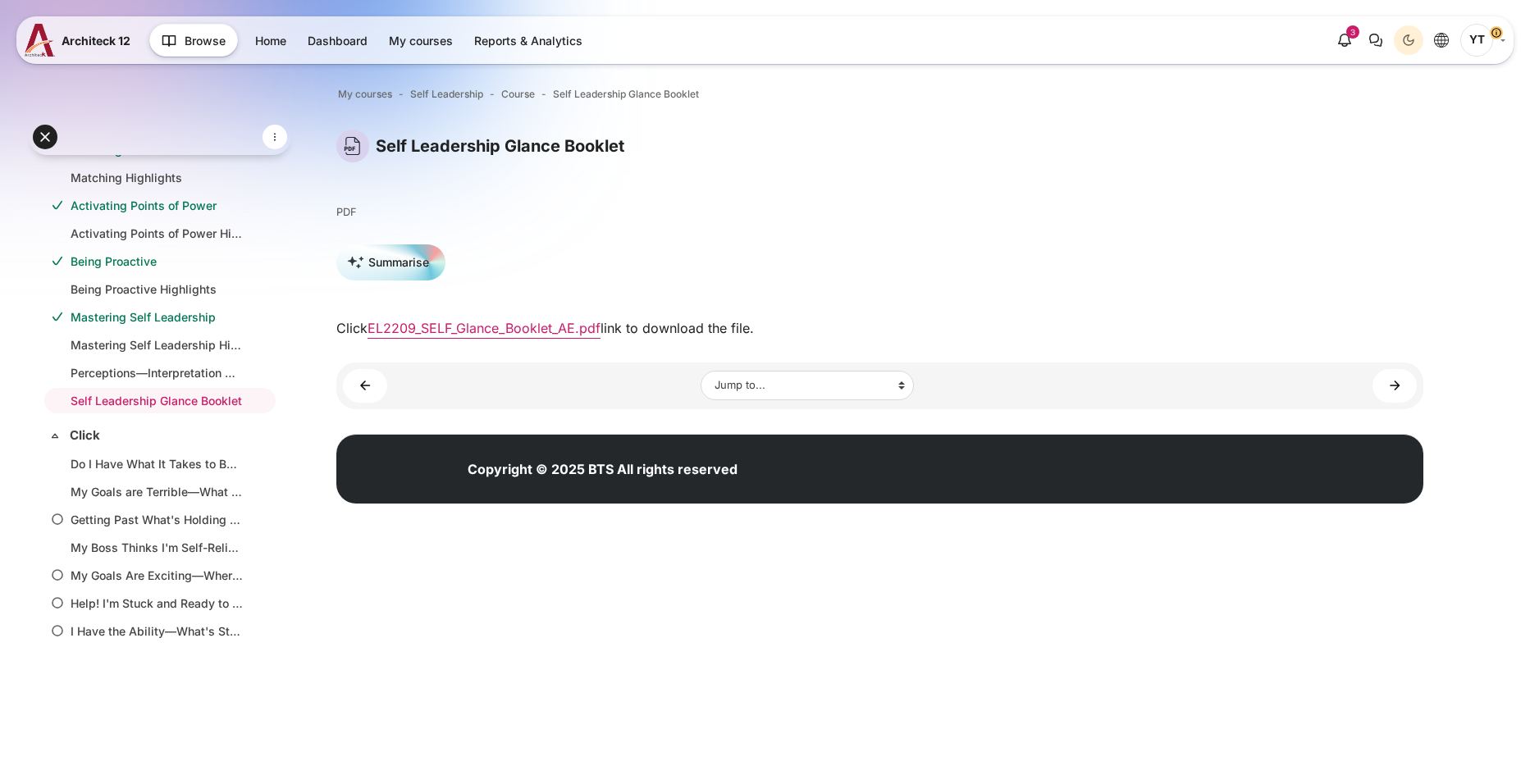
click at [342, 382] on div "Jump to... Jump to... Main course page Challenging Assumed Constraints Challeng…" at bounding box center [880, 385] width 1087 height 46
click at [354, 379] on link "◄ Perceptions—Interpretation Guide (Deep Dive)" at bounding box center [365, 385] width 45 height 33
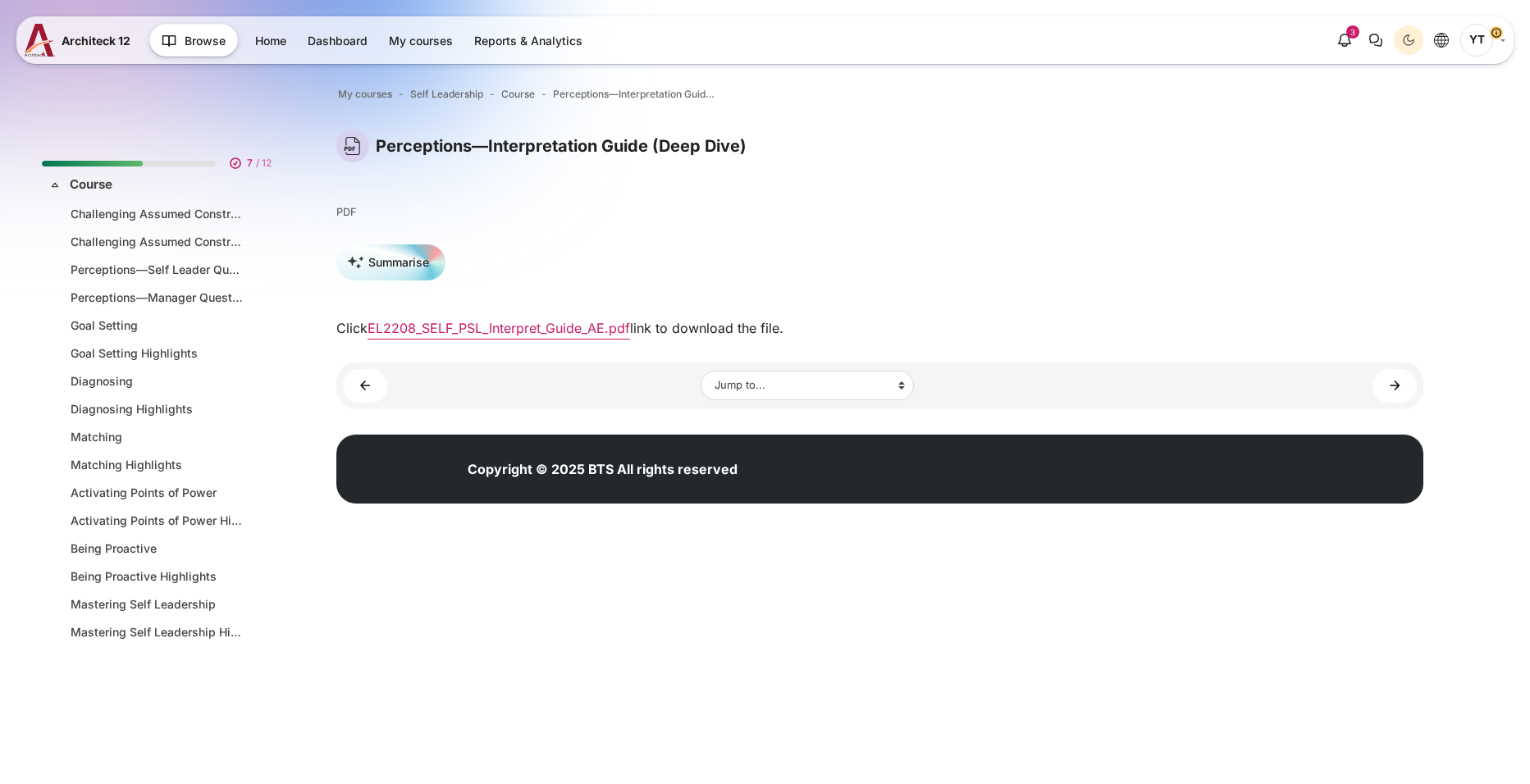
scroll to position [259, 0]
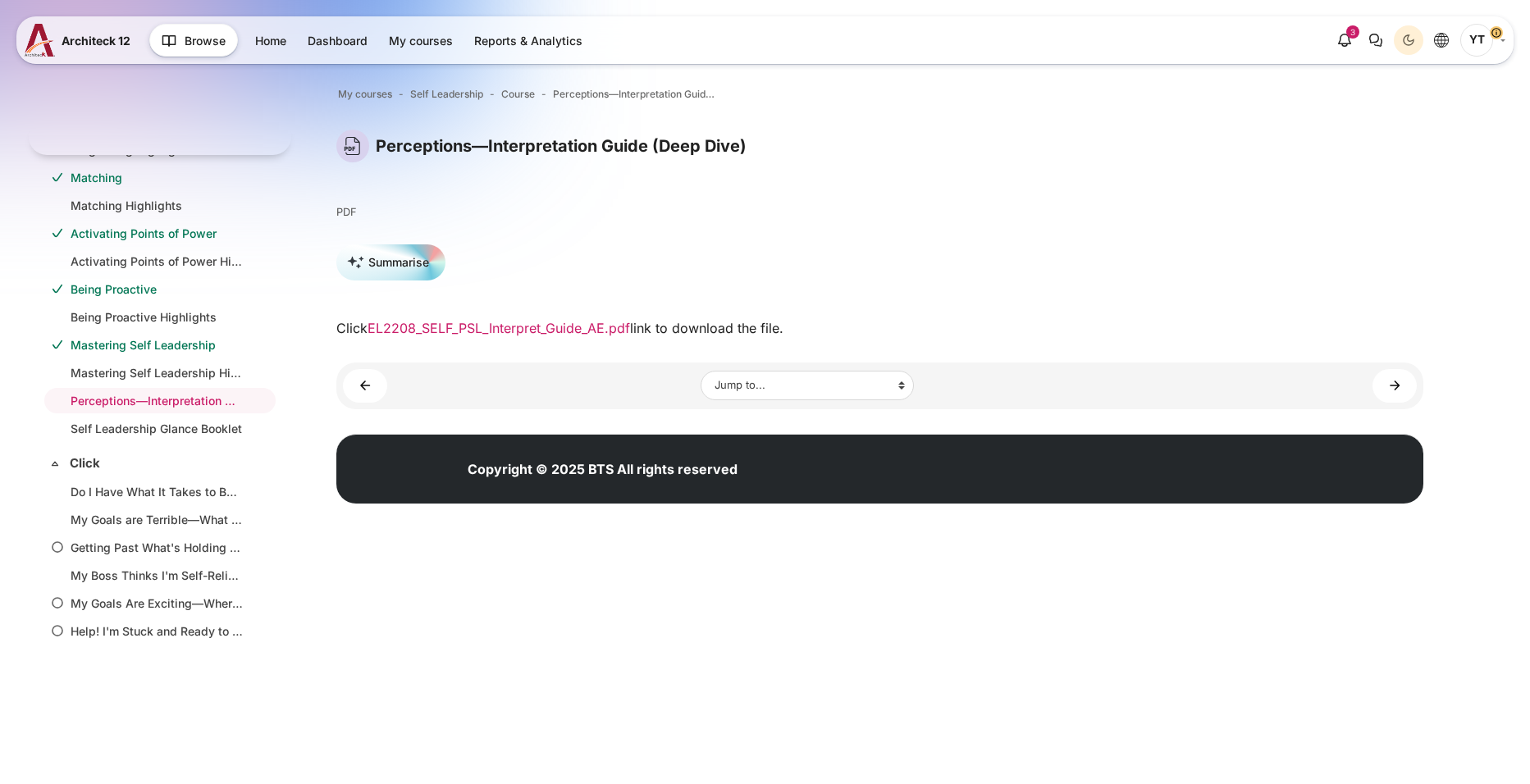
click at [528, 328] on link "EL2208_SELF_PSL_Interpret_Guide_AE.pdf" at bounding box center [499, 328] width 263 height 17
drag, startPoint x: 1399, startPoint y: 387, endPoint x: 1385, endPoint y: 387, distance: 14.0
click at [1399, 387] on link "Self Leadership Glance Booklet ►" at bounding box center [1394, 385] width 45 height 33
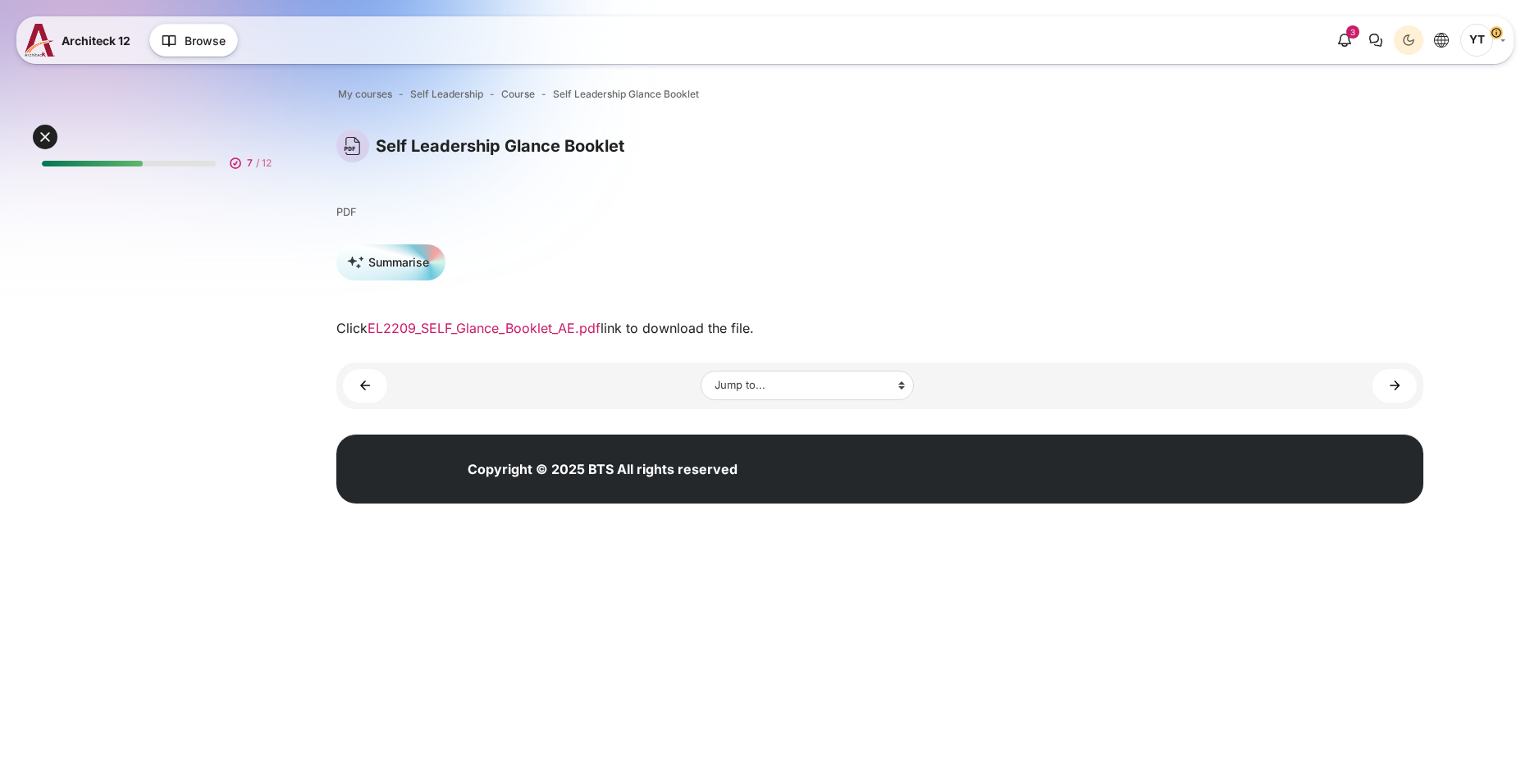
click at [535, 331] on link "EL2209_SELF_Glance_Booklet_AE.pdf" at bounding box center [484, 328] width 233 height 17
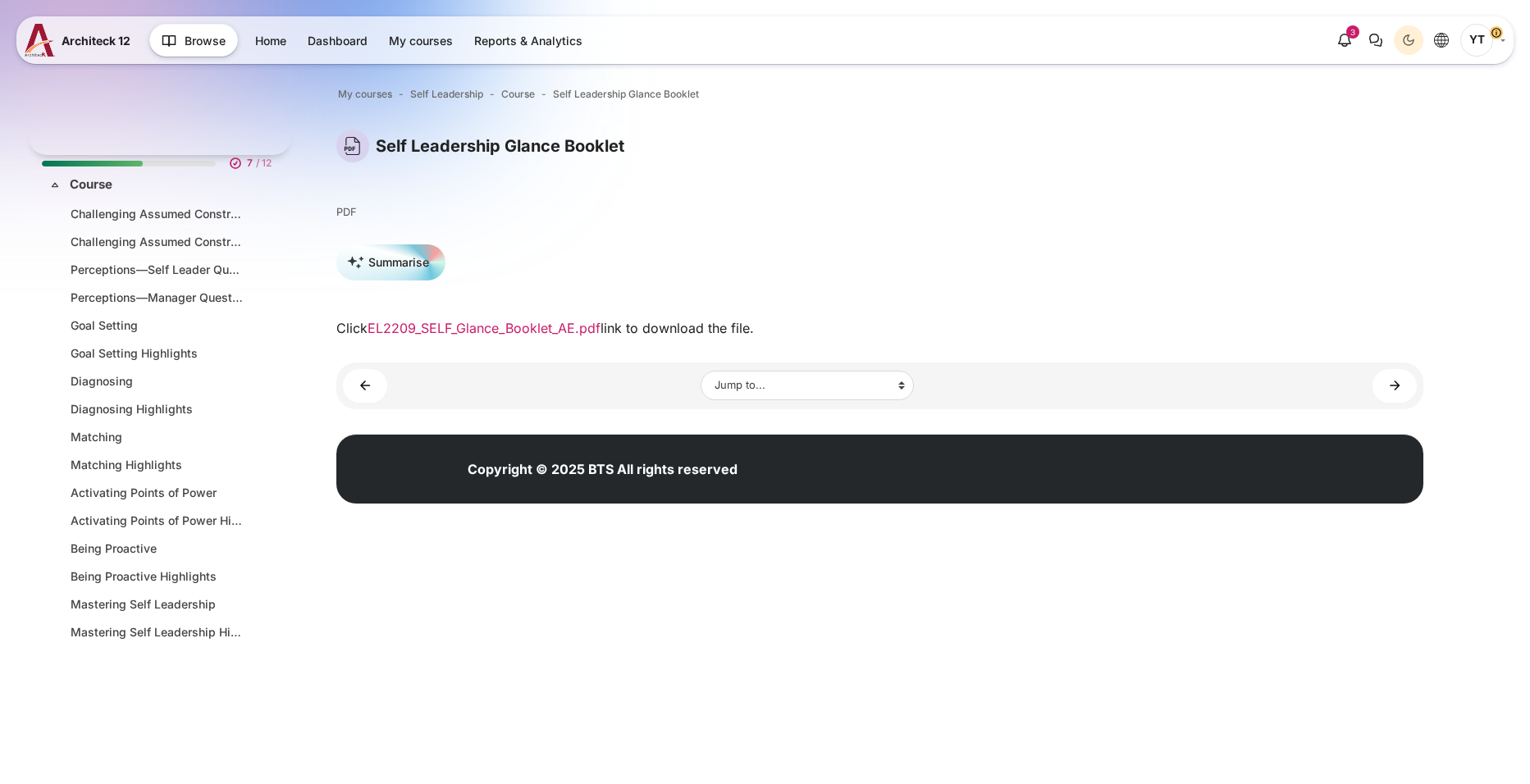
scroll to position [287, 0]
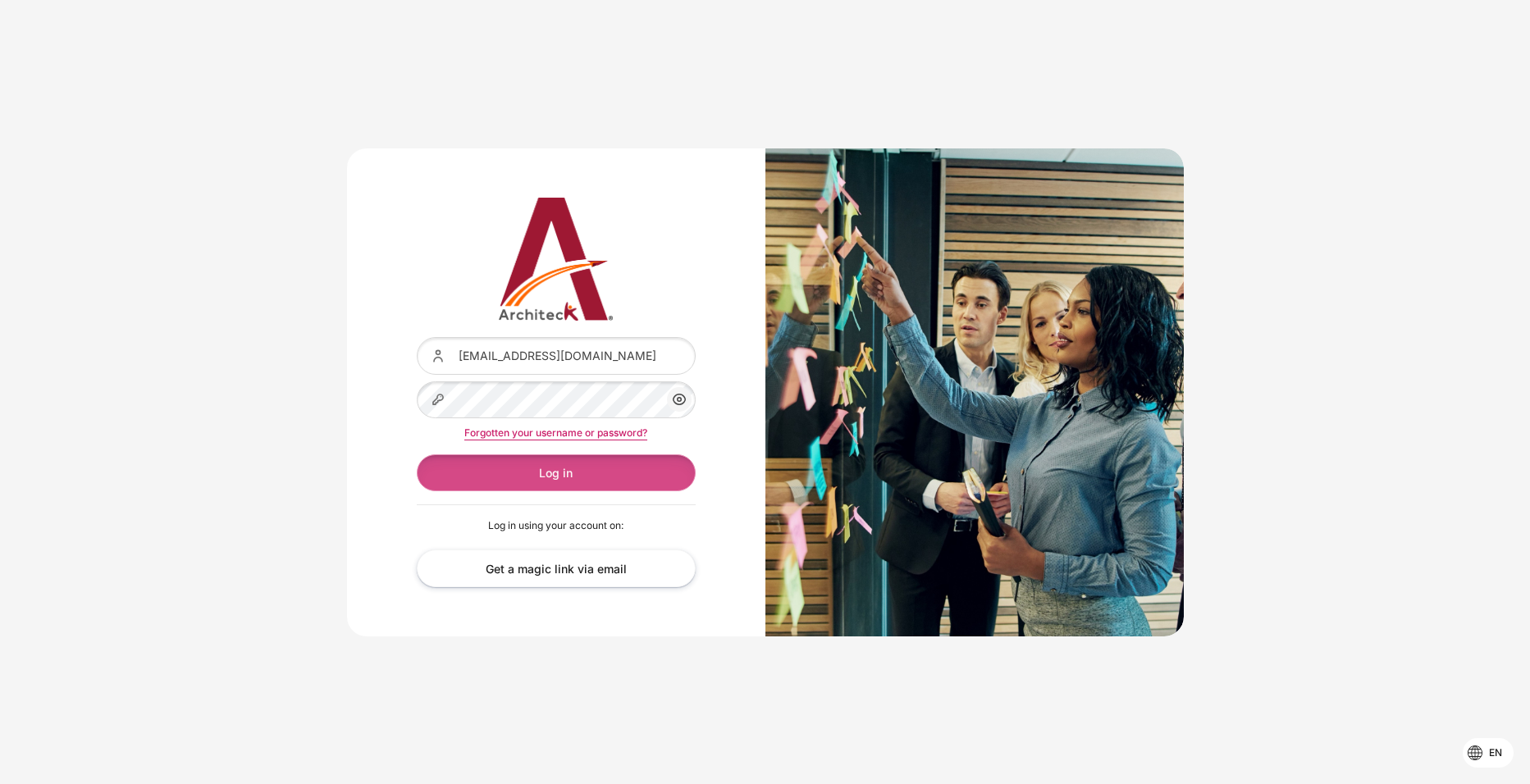
click at [551, 470] on button "Log in" at bounding box center [556, 473] width 279 height 37
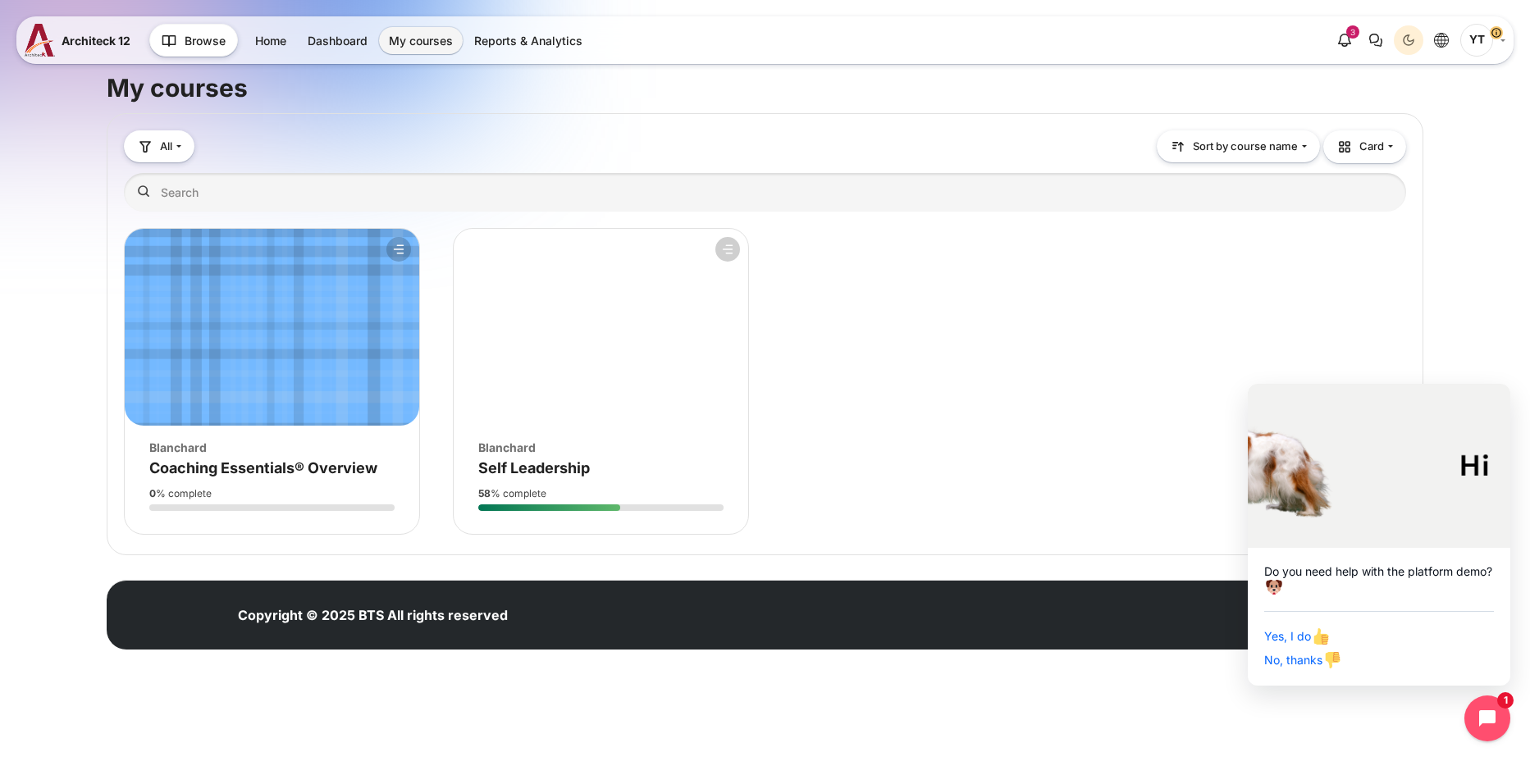
click at [684, 505] on div "Course overview" at bounding box center [601, 507] width 245 height 6
click at [581, 478] on div "Course progress: 58 % complete" at bounding box center [601, 498] width 294 height 40
click at [571, 469] on span "Self Leadership" at bounding box center [534, 468] width 111 height 18
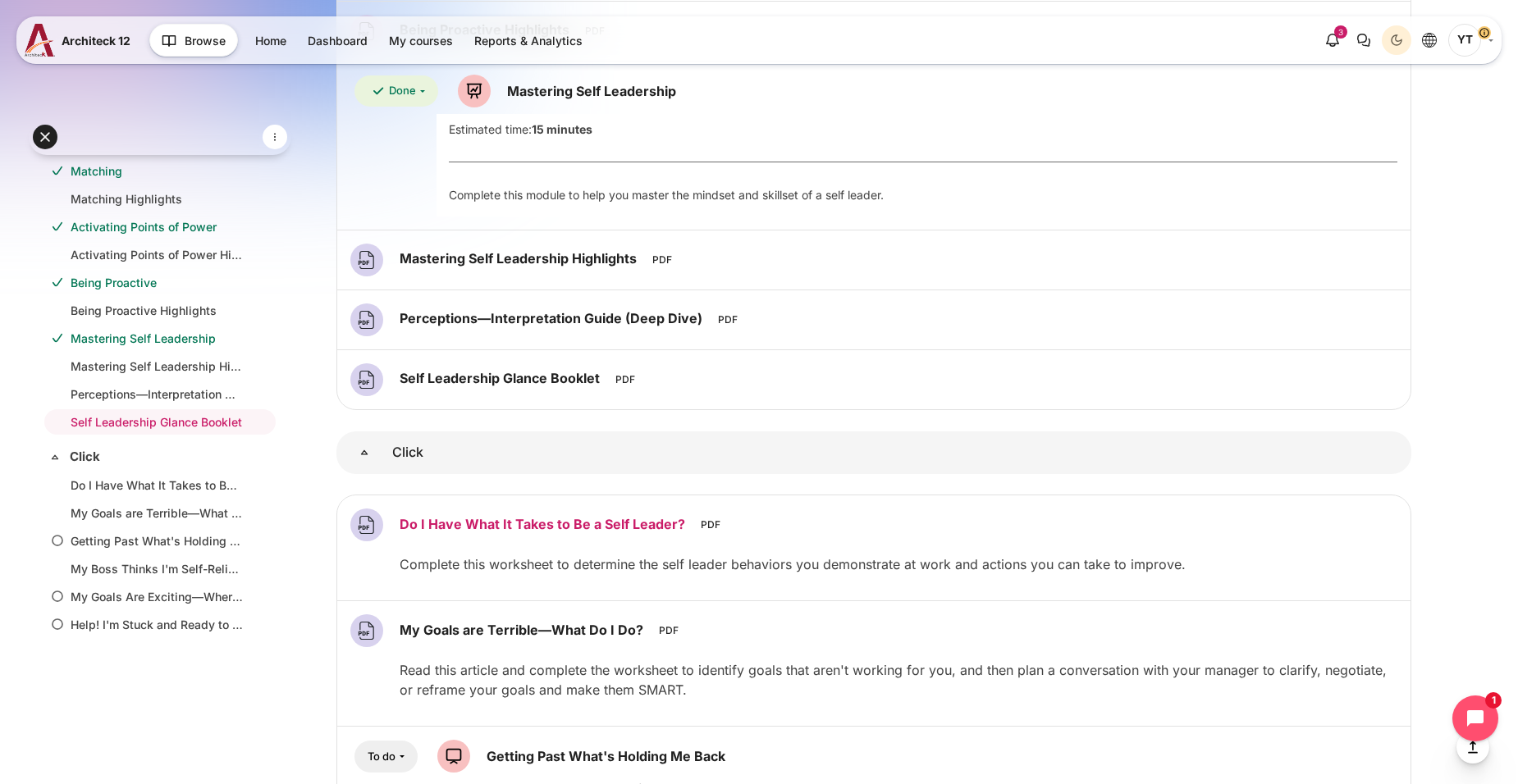
scroll to position [430, 0]
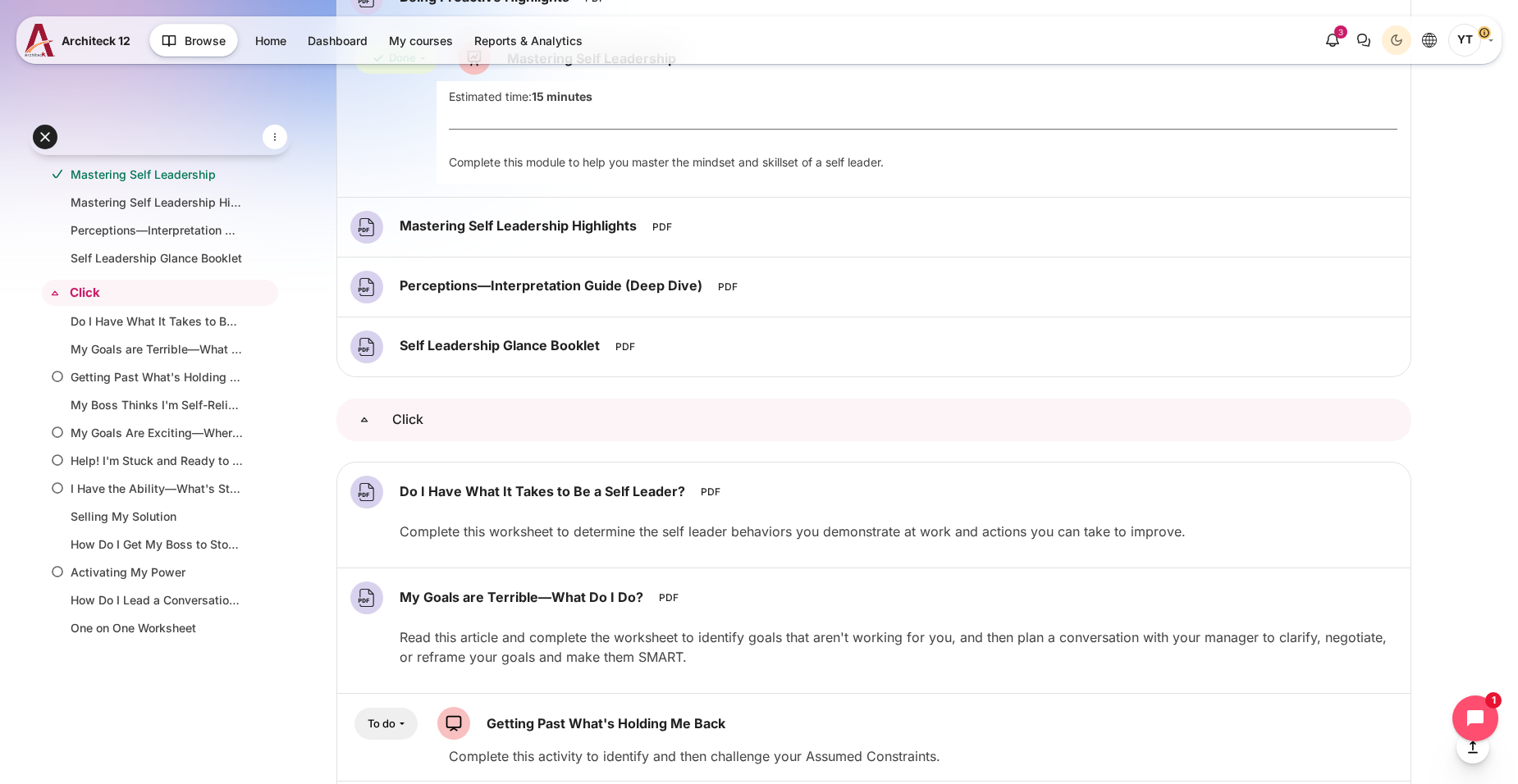
click at [348, 404] on link "Click" at bounding box center [365, 420] width 56 height 43
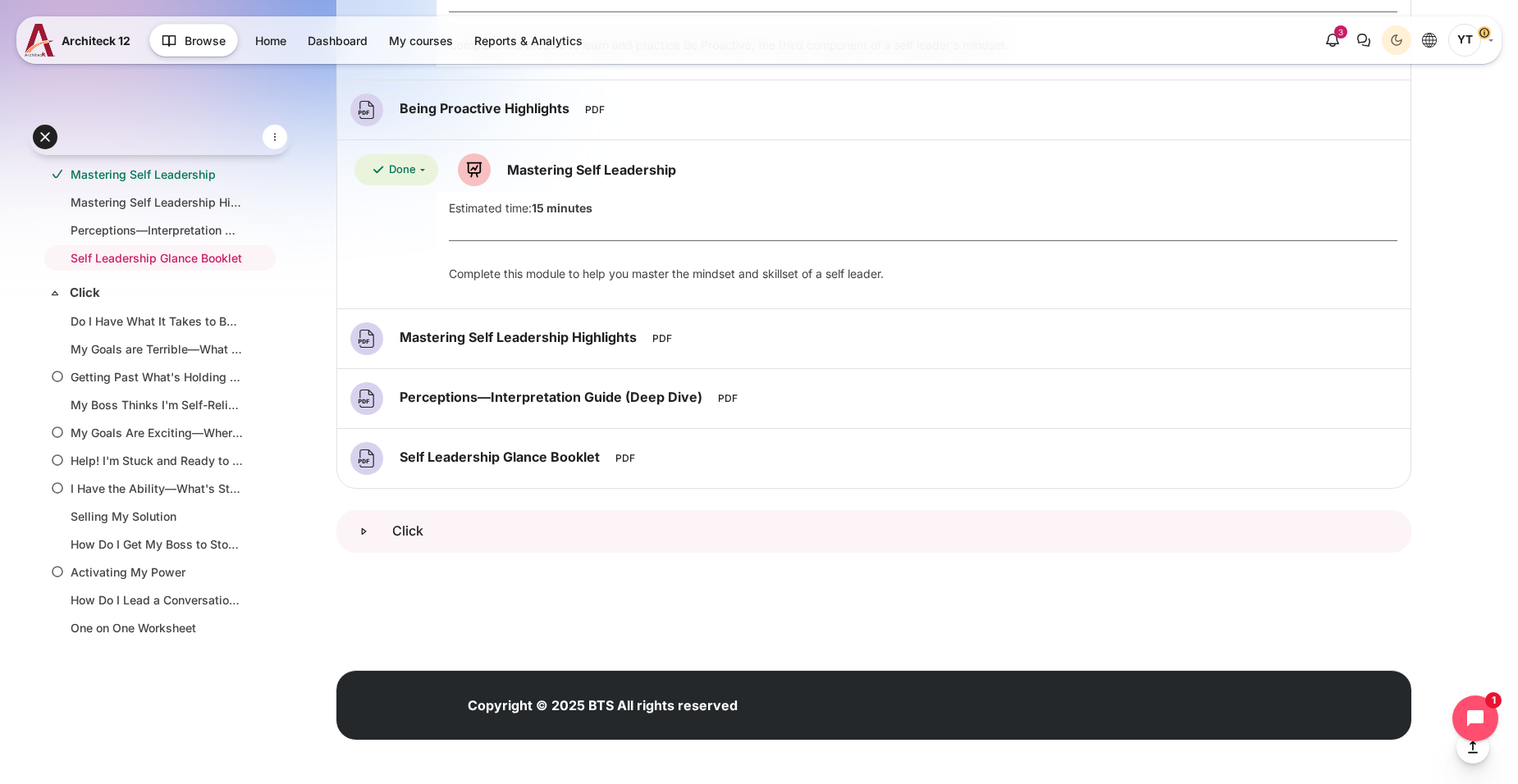
click at [359, 532] on link "Click" at bounding box center [365, 531] width 56 height 43
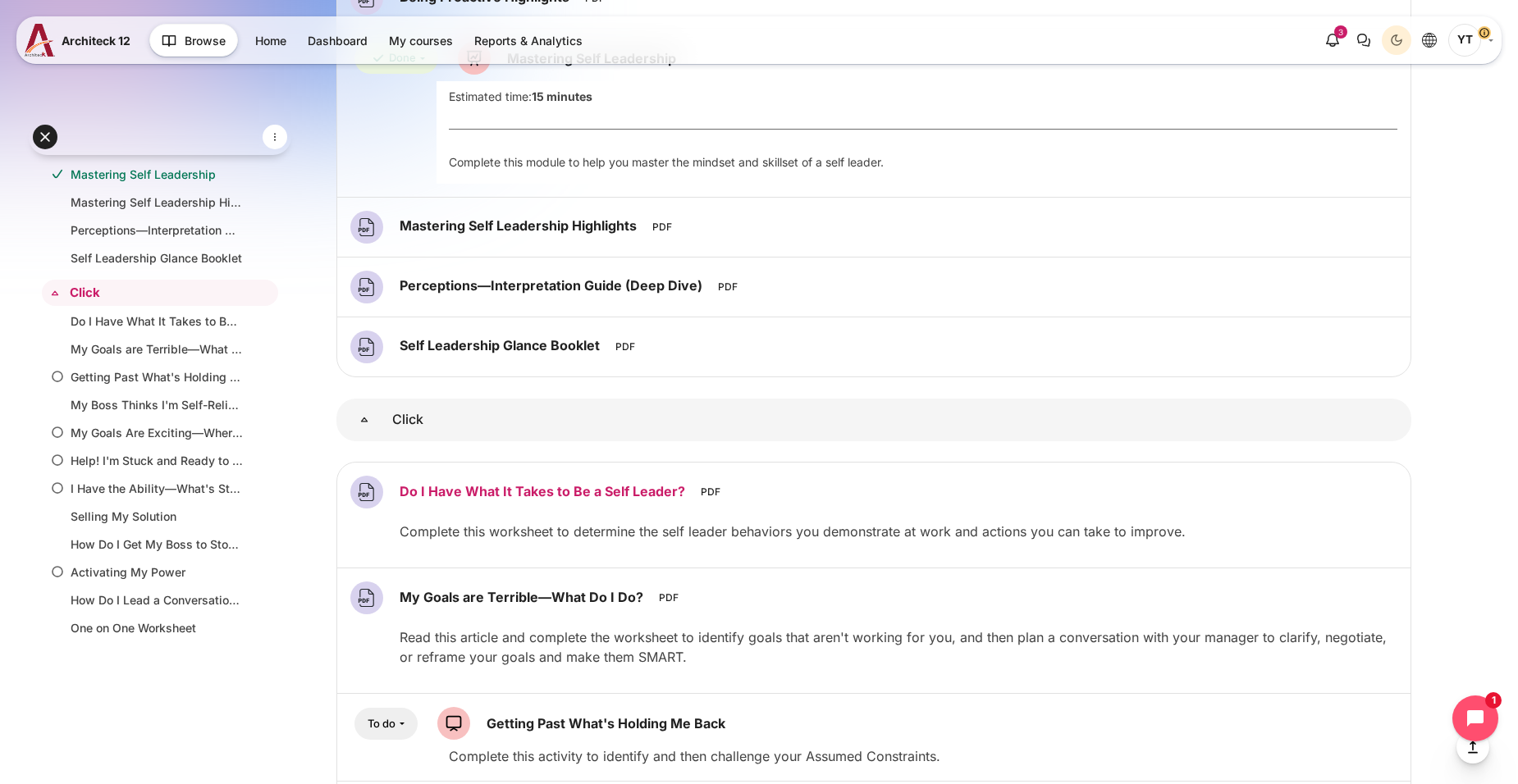
click at [515, 487] on link "Do I Have What It Takes to Be a Self Leader? File" at bounding box center [544, 490] width 289 height 17
click at [498, 602] on link "My Goals are Terrible—What Do I Do? File" at bounding box center [523, 596] width 248 height 17
drag, startPoint x: 1458, startPoint y: 3, endPoint x: 479, endPoint y: 603, distance: 1148.2
click at [479, 603] on link "My Goals are Terrible—What Do I Do? File" at bounding box center [523, 596] width 248 height 17
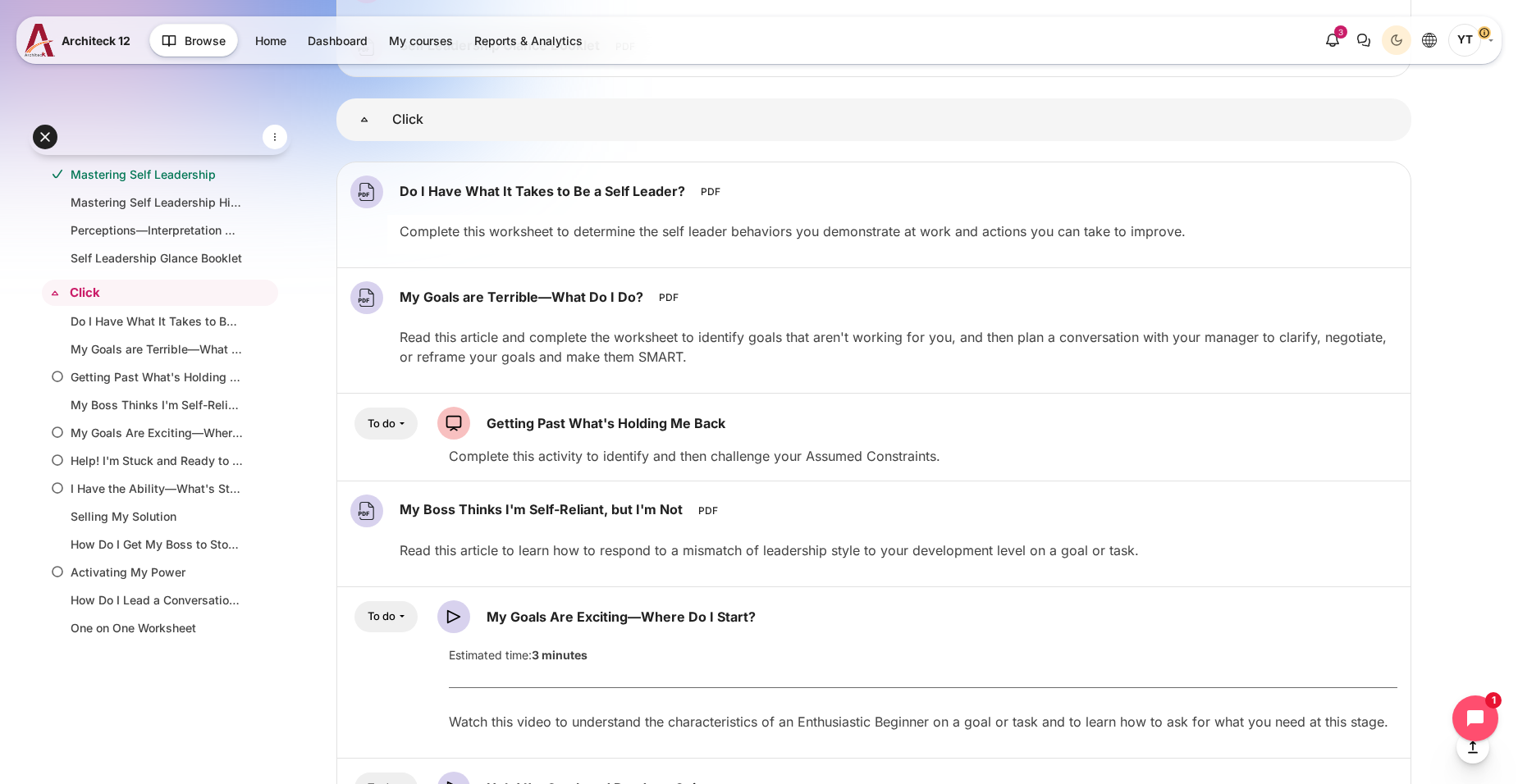
scroll to position [2214, 0]
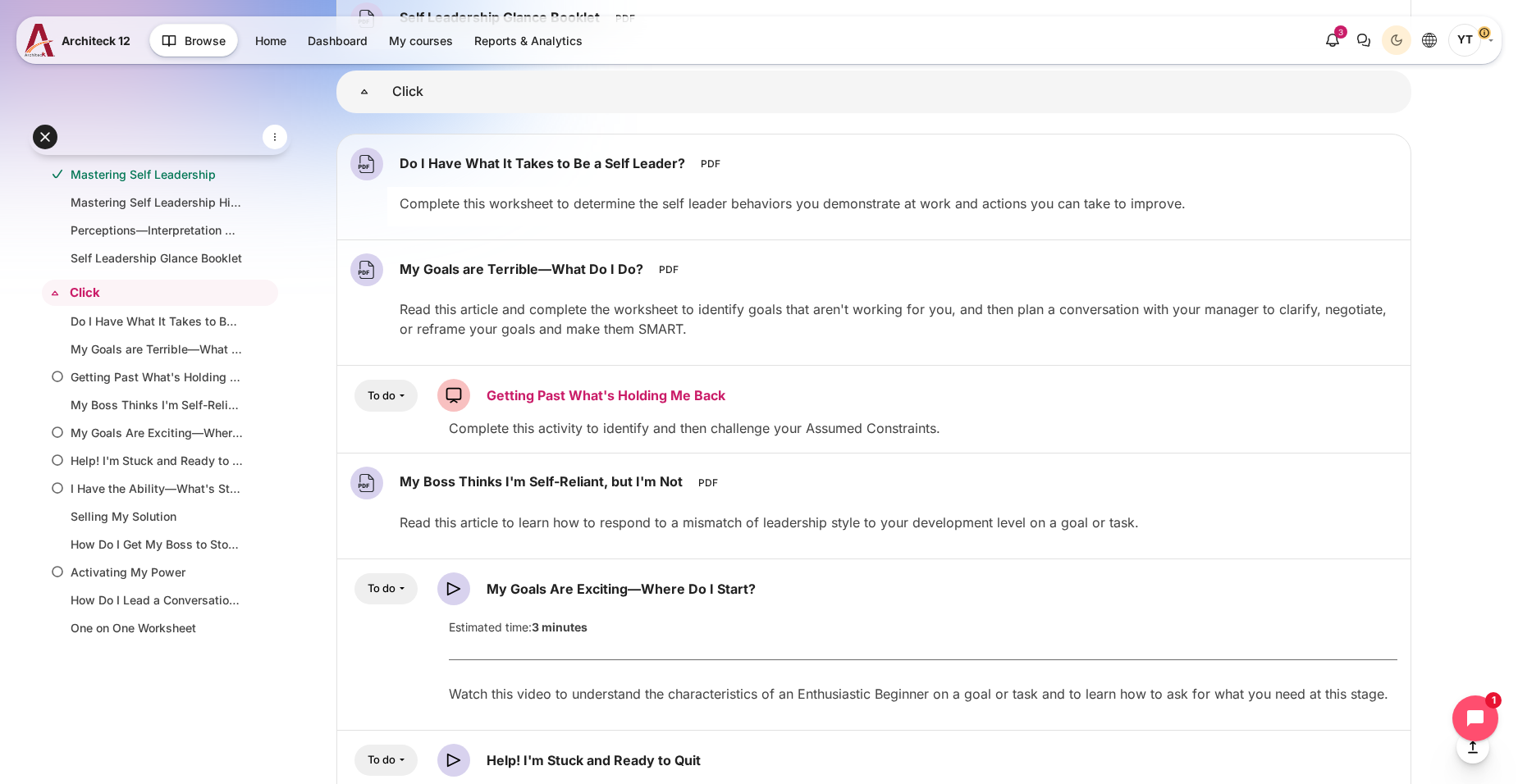
click at [593, 392] on link "Getting Past What's Holding Me Back SCORM package" at bounding box center [606, 395] width 238 height 17
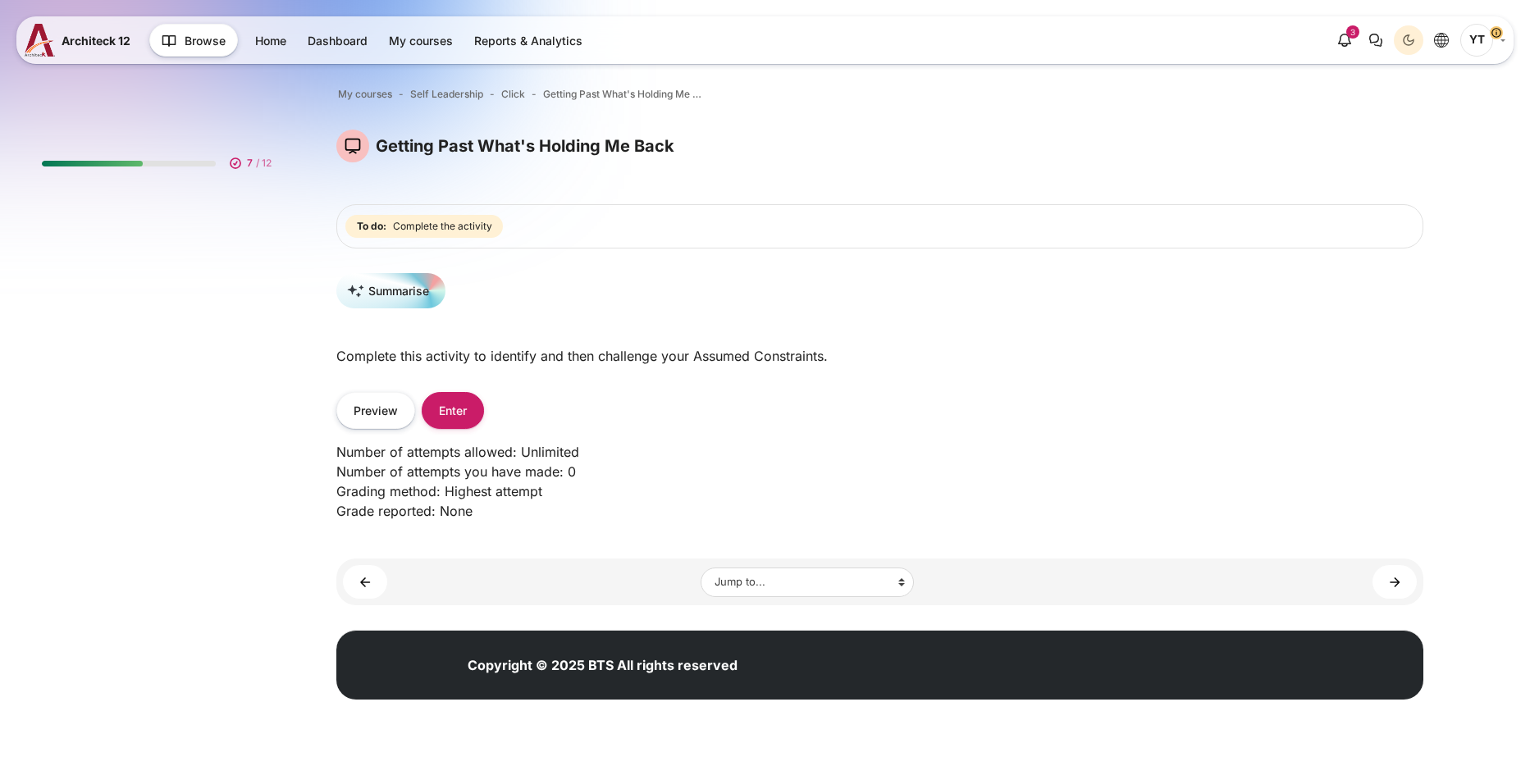
scroll to position [406, 0]
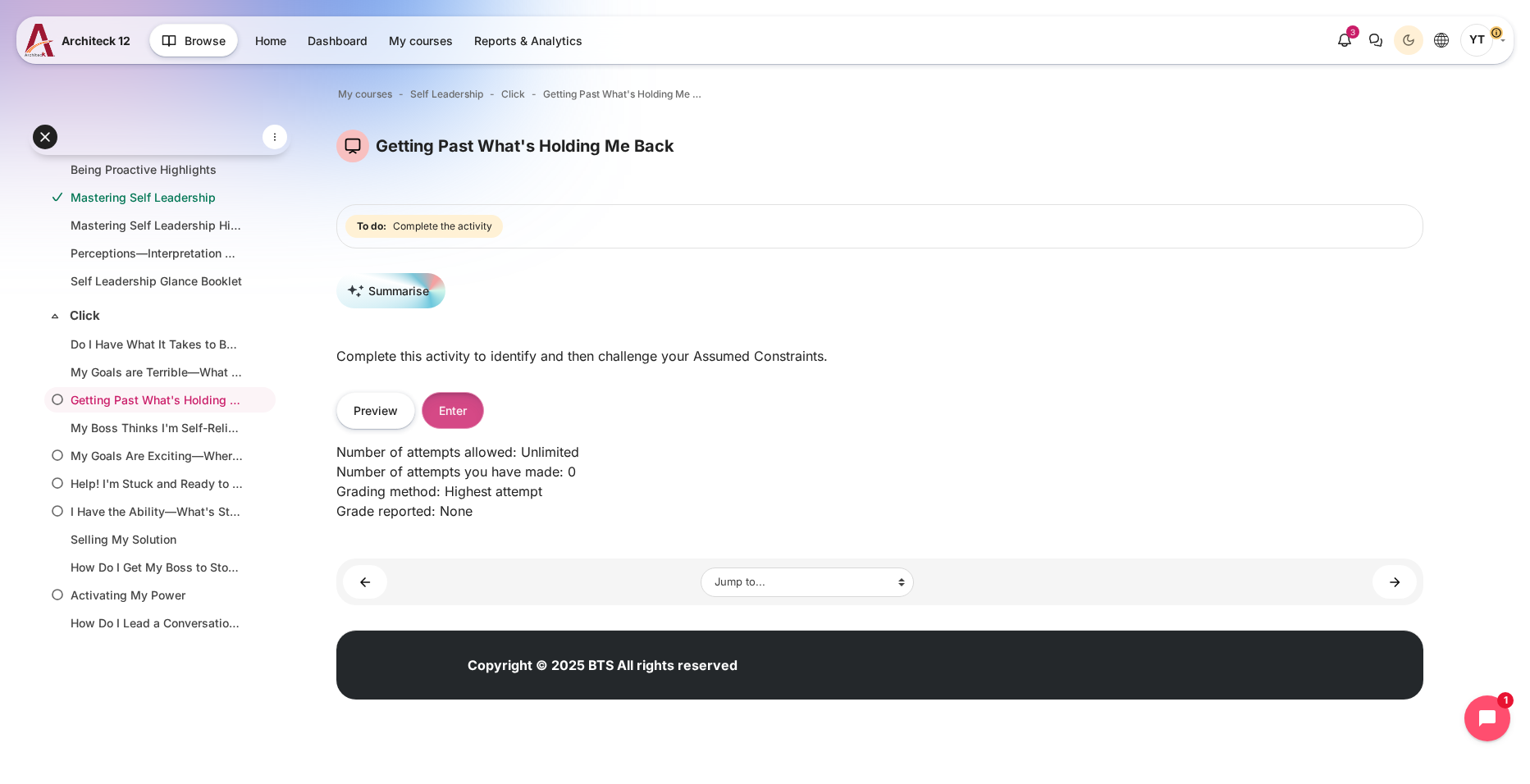
click at [464, 415] on button "Enter" at bounding box center [452, 410] width 62 height 37
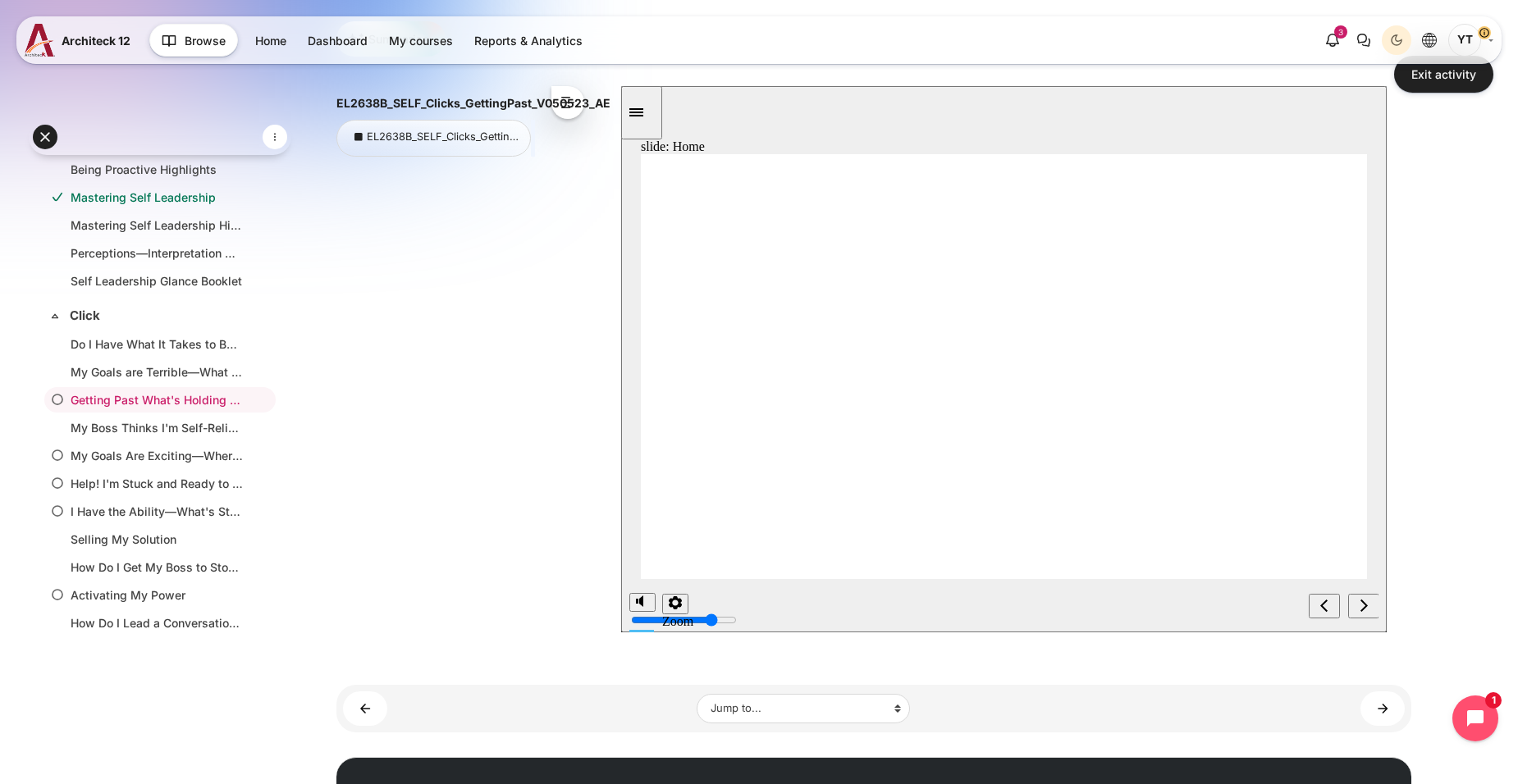
scroll to position [106, 0]
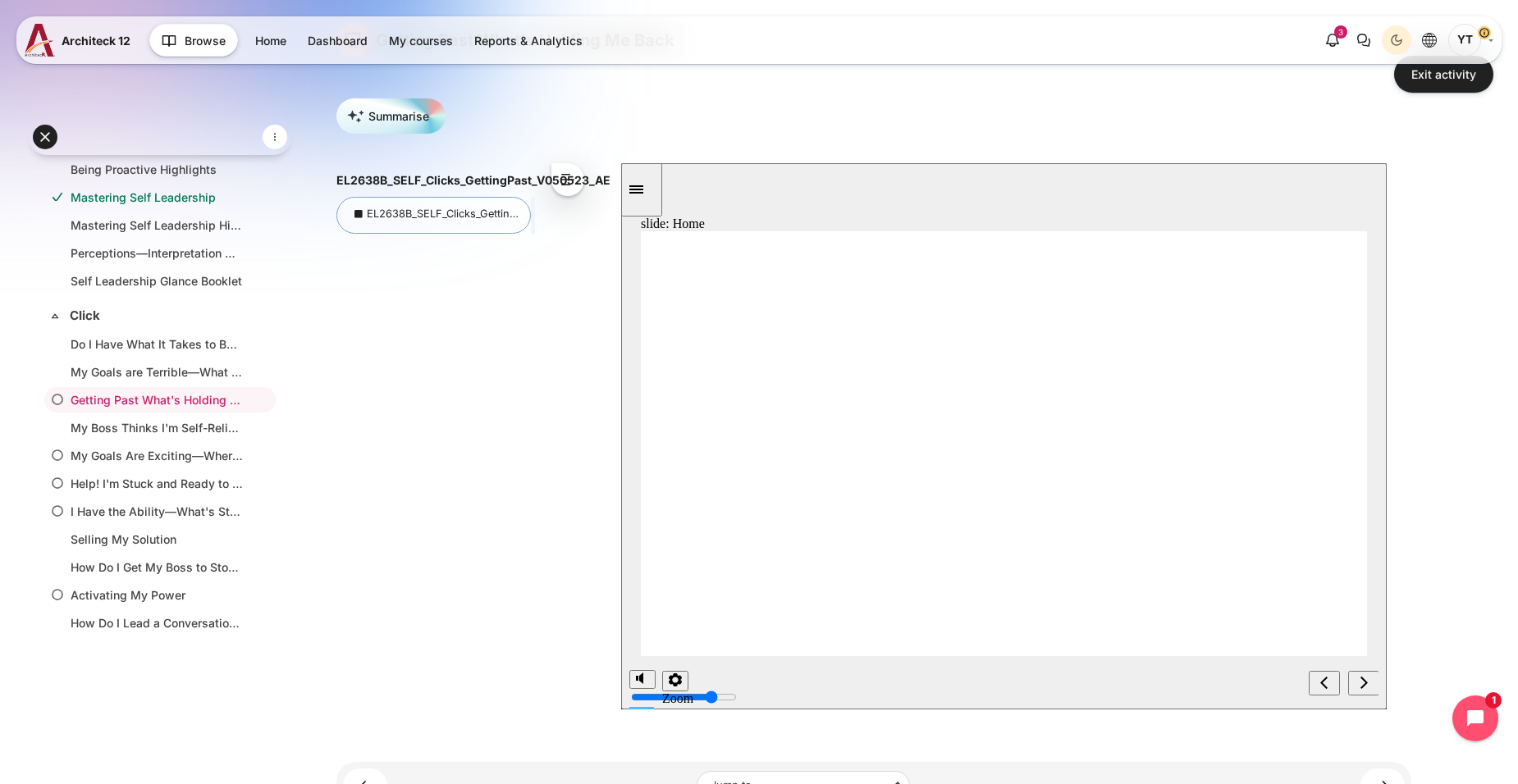
click at [505, 223] on div "EL2638B_SELF_Clicks_GettingPast_V050923_AE" at bounding box center [434, 215] width 195 height 37
click at [1367, 678] on div "next" at bounding box center [1363, 683] width 18 height 18
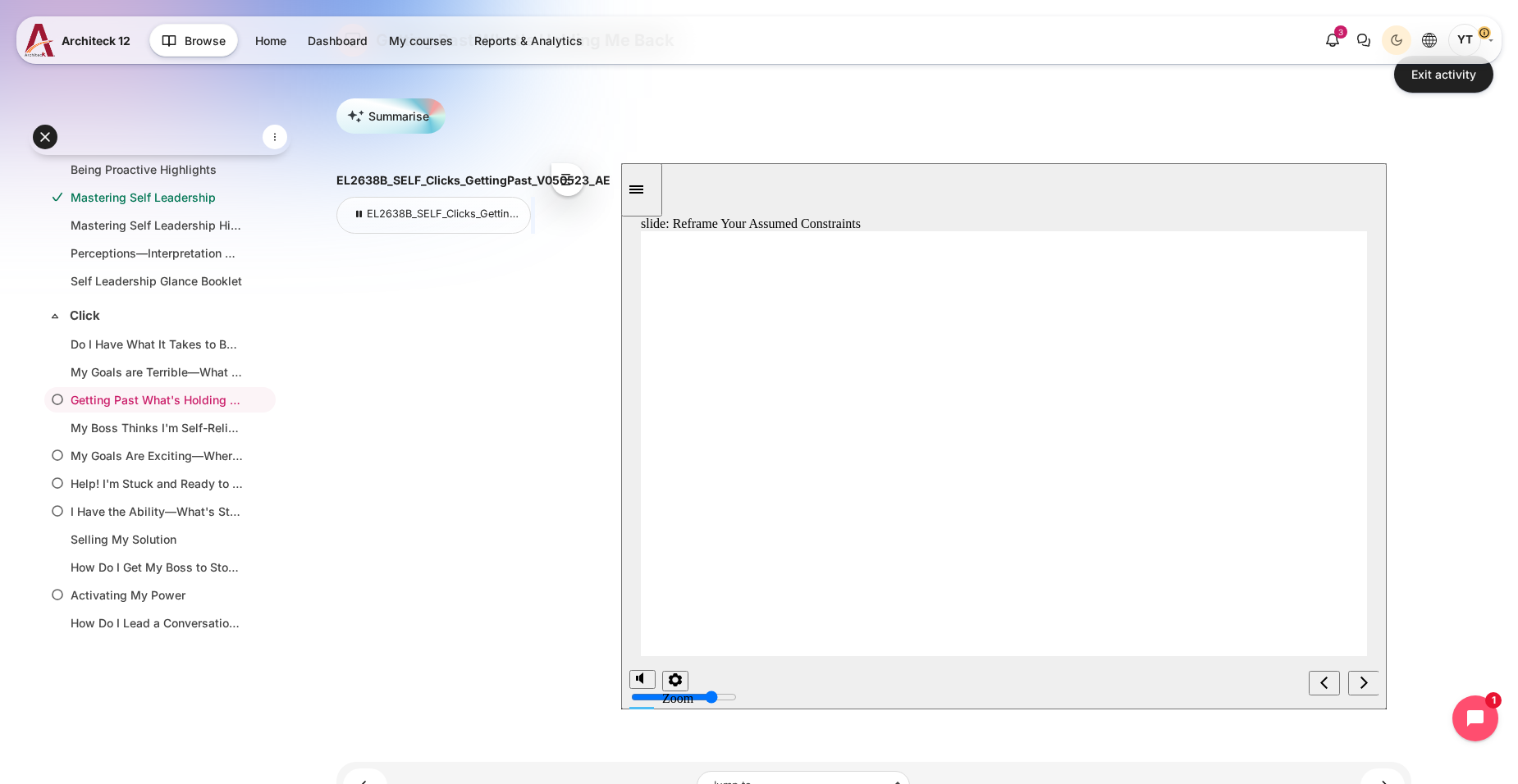
click at [1358, 686] on icon "next" at bounding box center [1362, 682] width 8 height 15
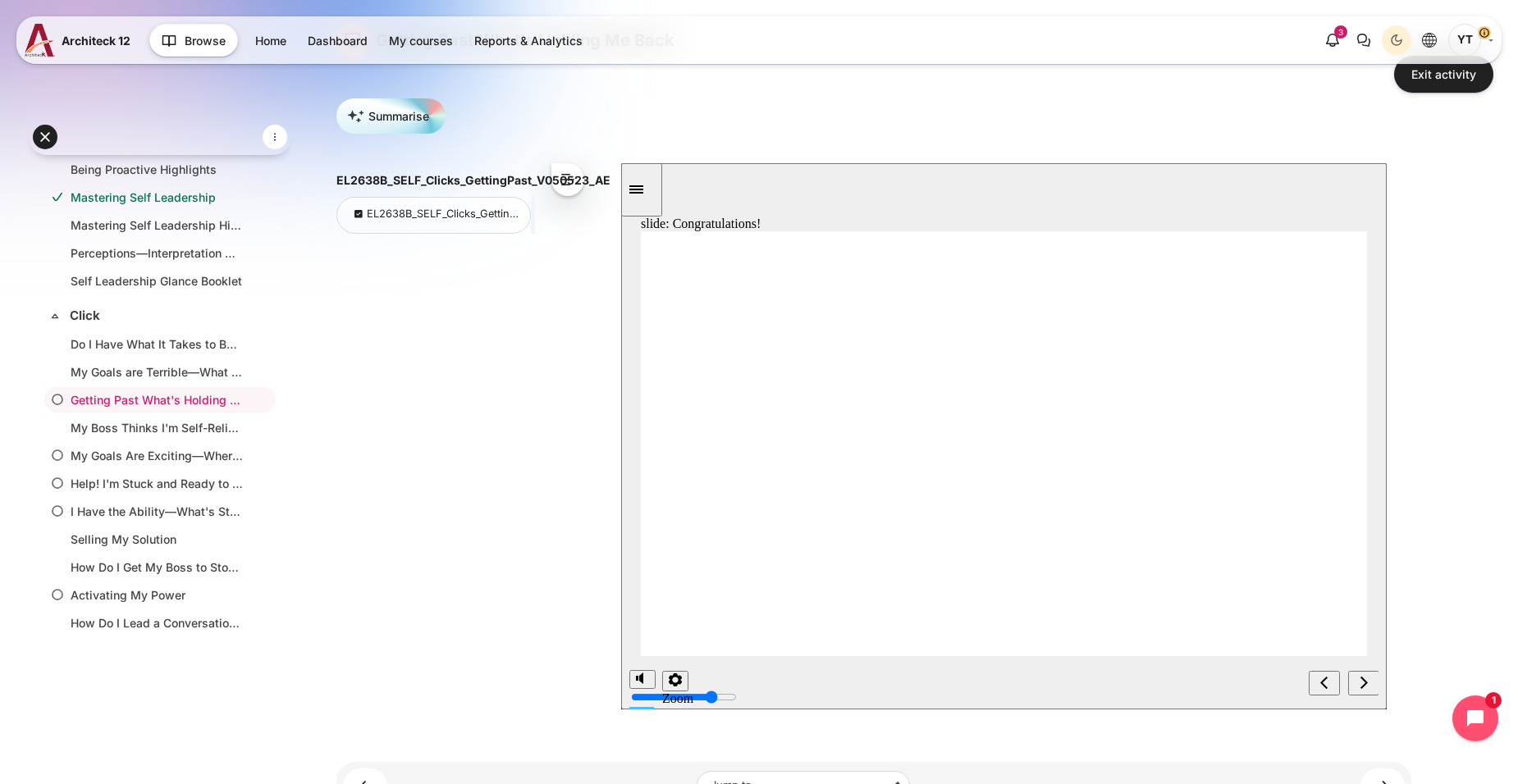
click at [1363, 687] on icon "next" at bounding box center [1362, 682] width 8 height 15
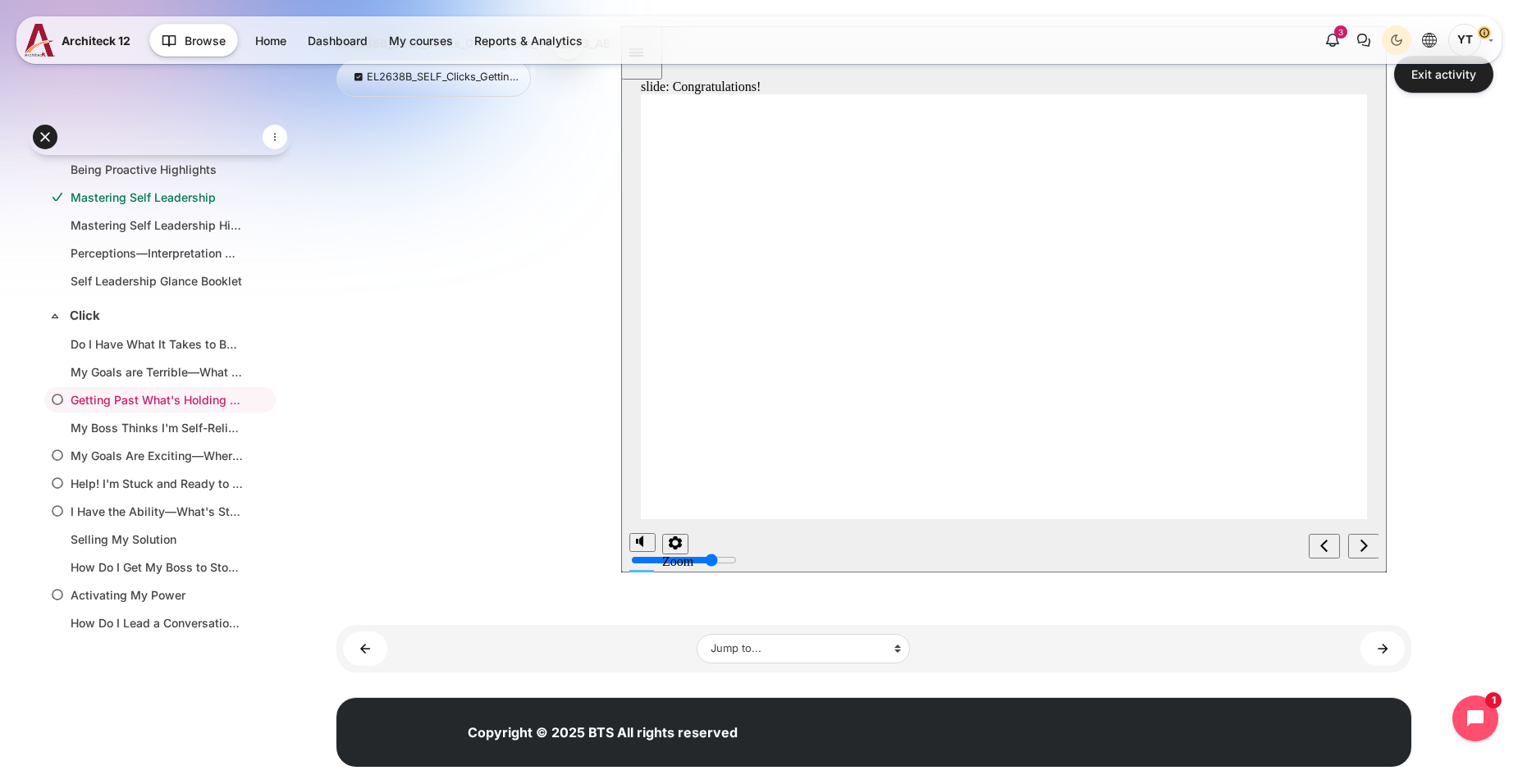
scroll to position [270, 0]
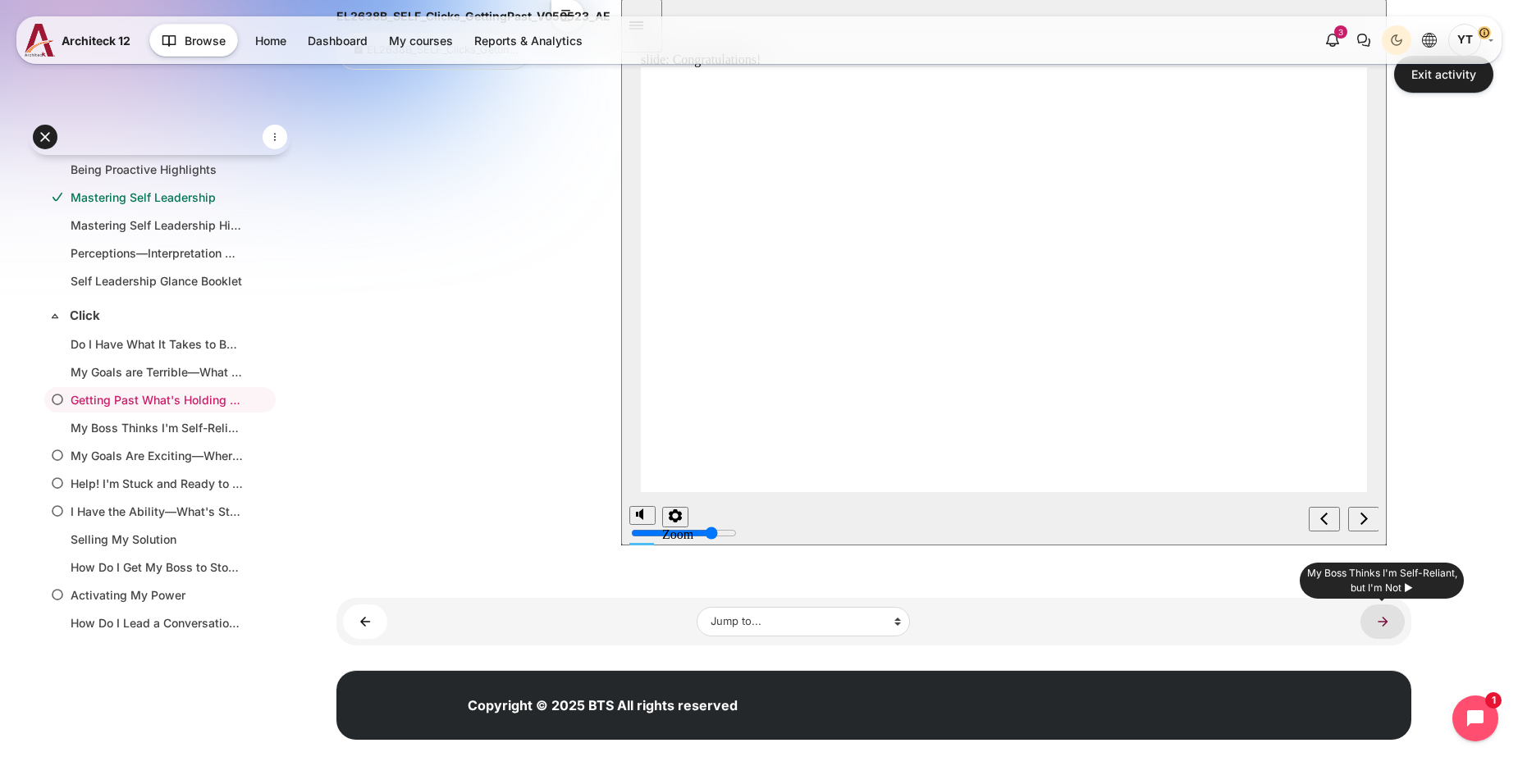
click at [1372, 604] on link "My Boss Thinks I'm Self-Reliant, but I'm Not ►" at bounding box center [1382, 621] width 45 height 33
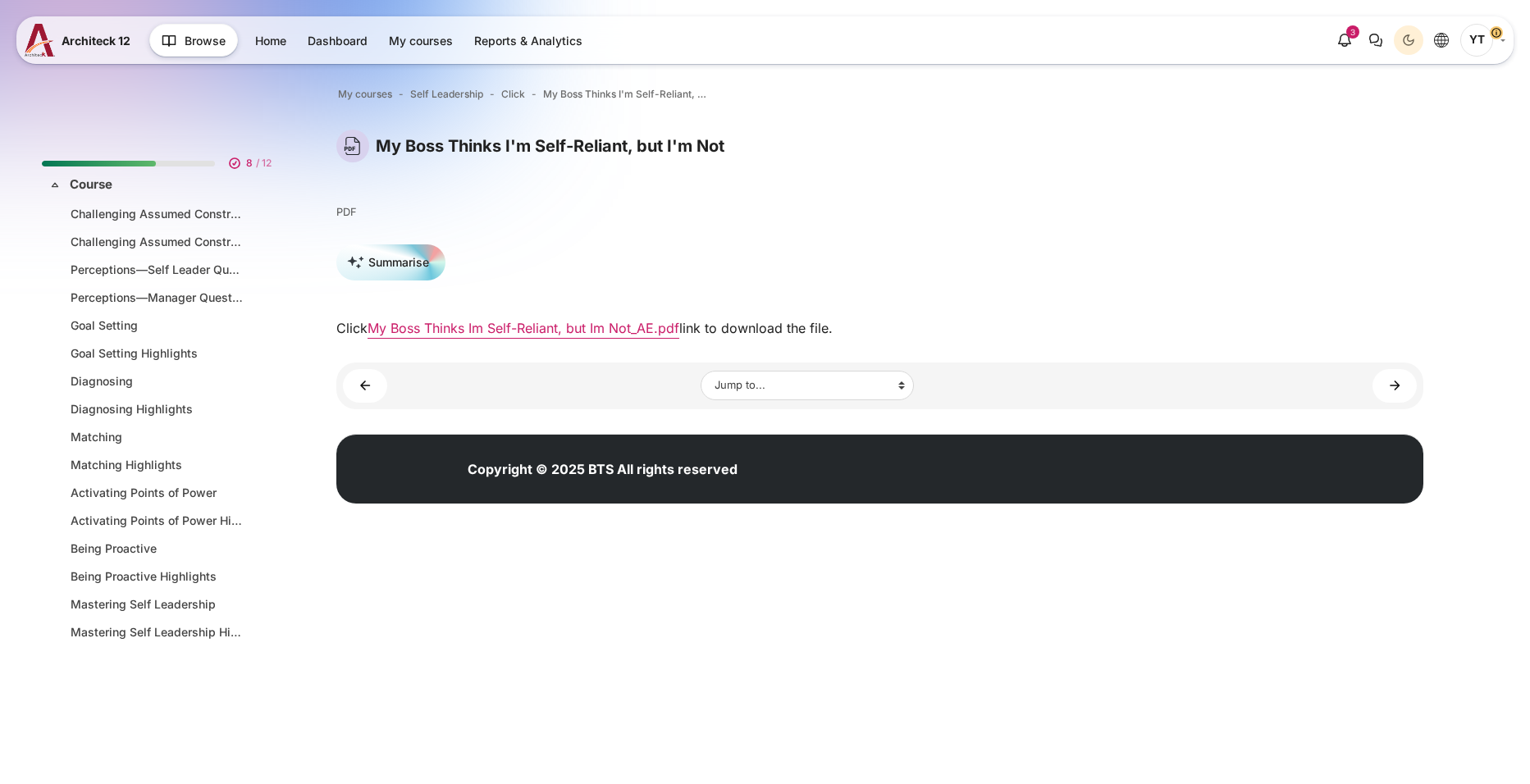
scroll to position [434, 0]
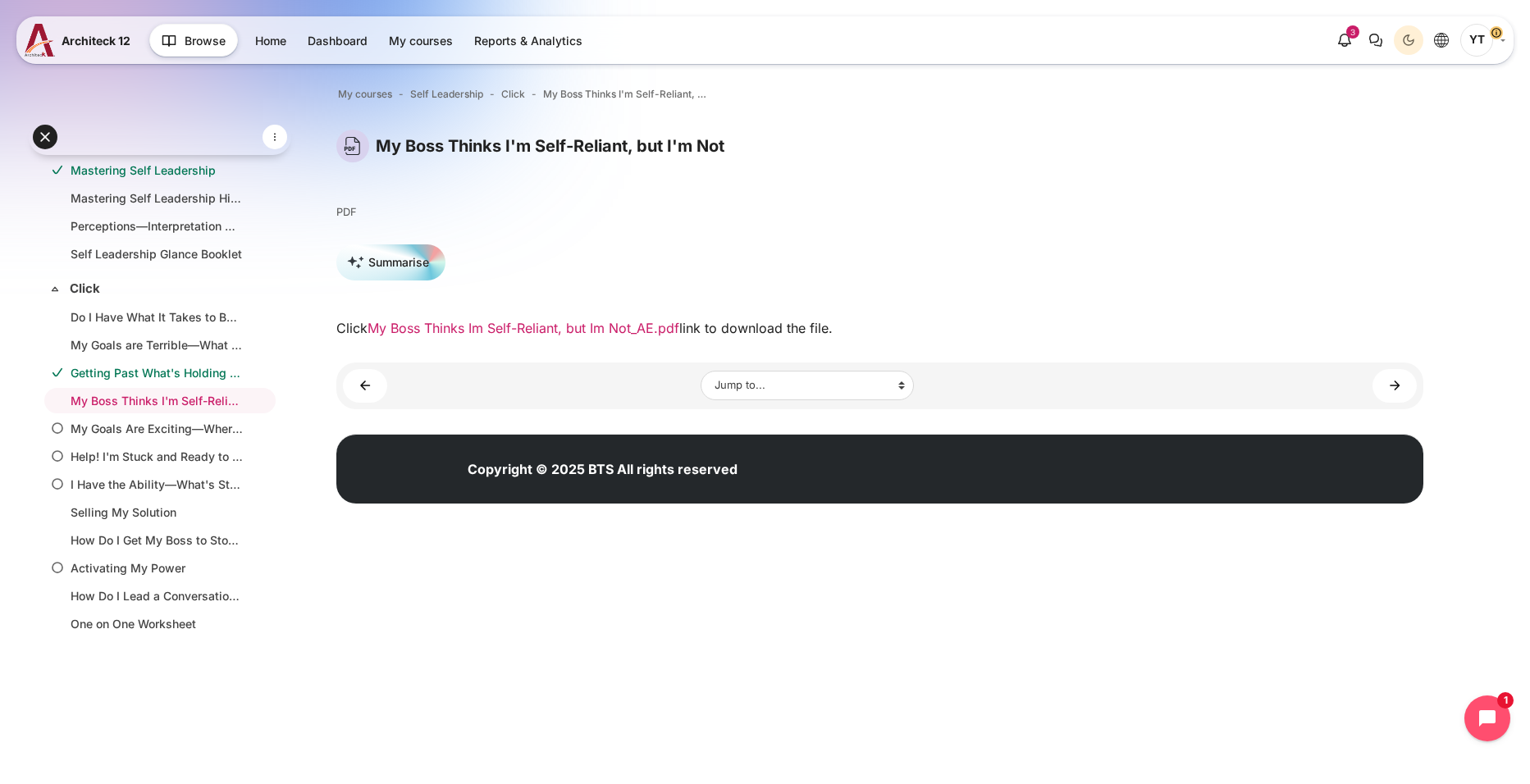
click at [511, 331] on link "My Boss Thinks Im Self-Reliant, but Im Not_AE.pdf" at bounding box center [523, 328] width 312 height 17
click at [580, 321] on link "My Boss Thinks Im Self-Reliant, but Im Not_AE.pdf" at bounding box center [523, 328] width 312 height 17
click at [1380, 391] on link "My Goals Are Exciting—Where Do I Start? ►" at bounding box center [1394, 385] width 45 height 33
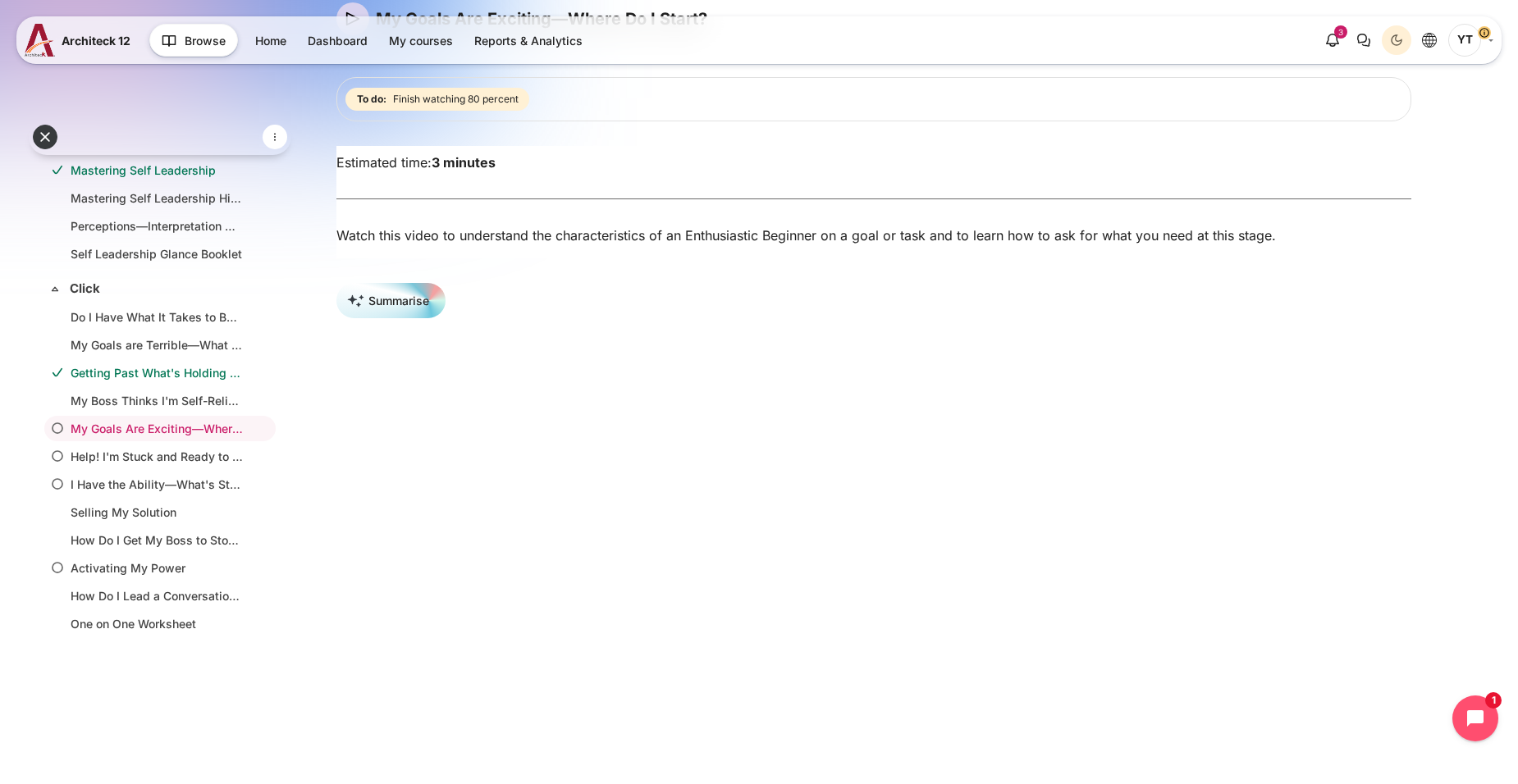
scroll to position [328, 0]
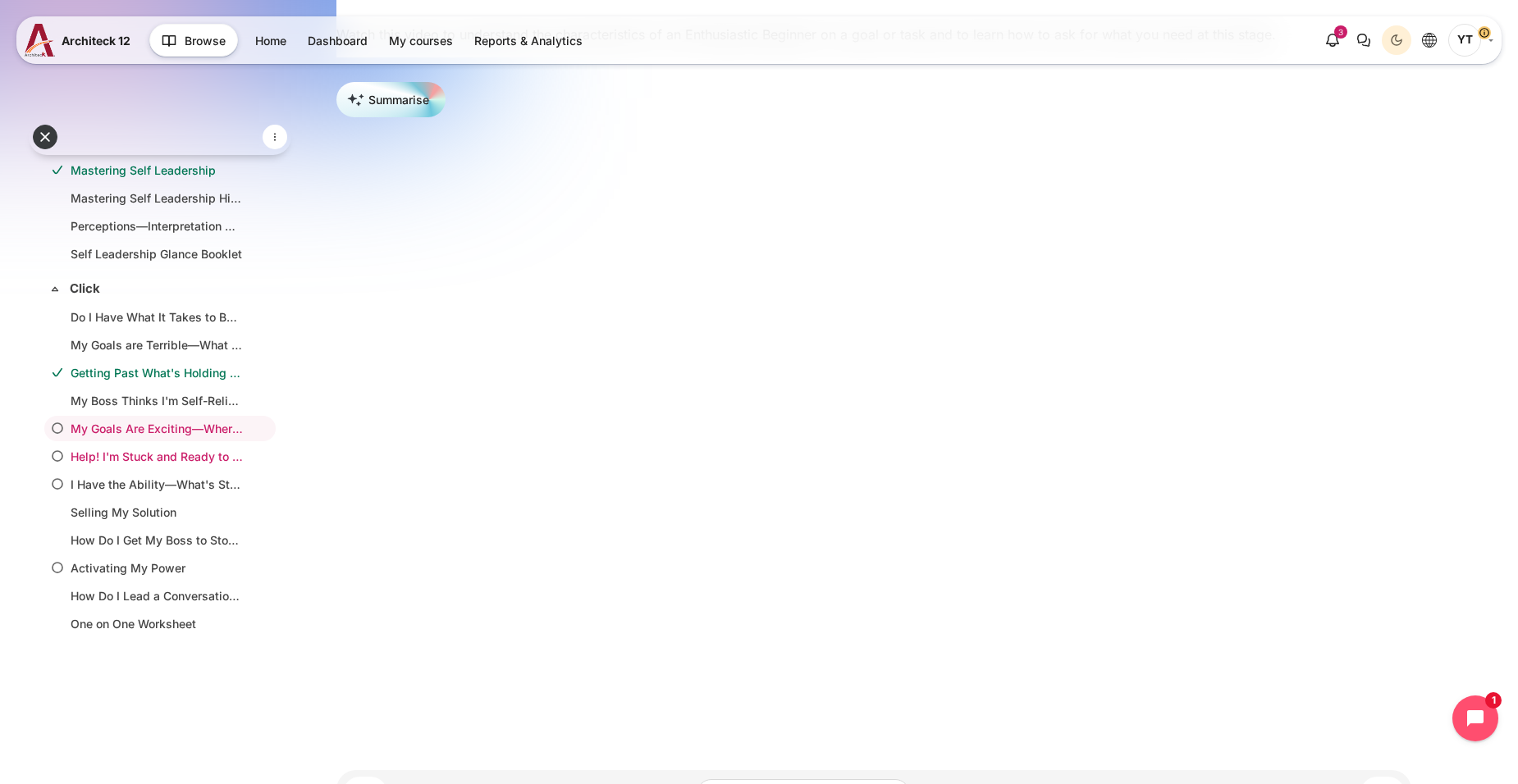
click at [149, 457] on link "Help! I'm Stuck and Ready to Quit" at bounding box center [157, 456] width 173 height 18
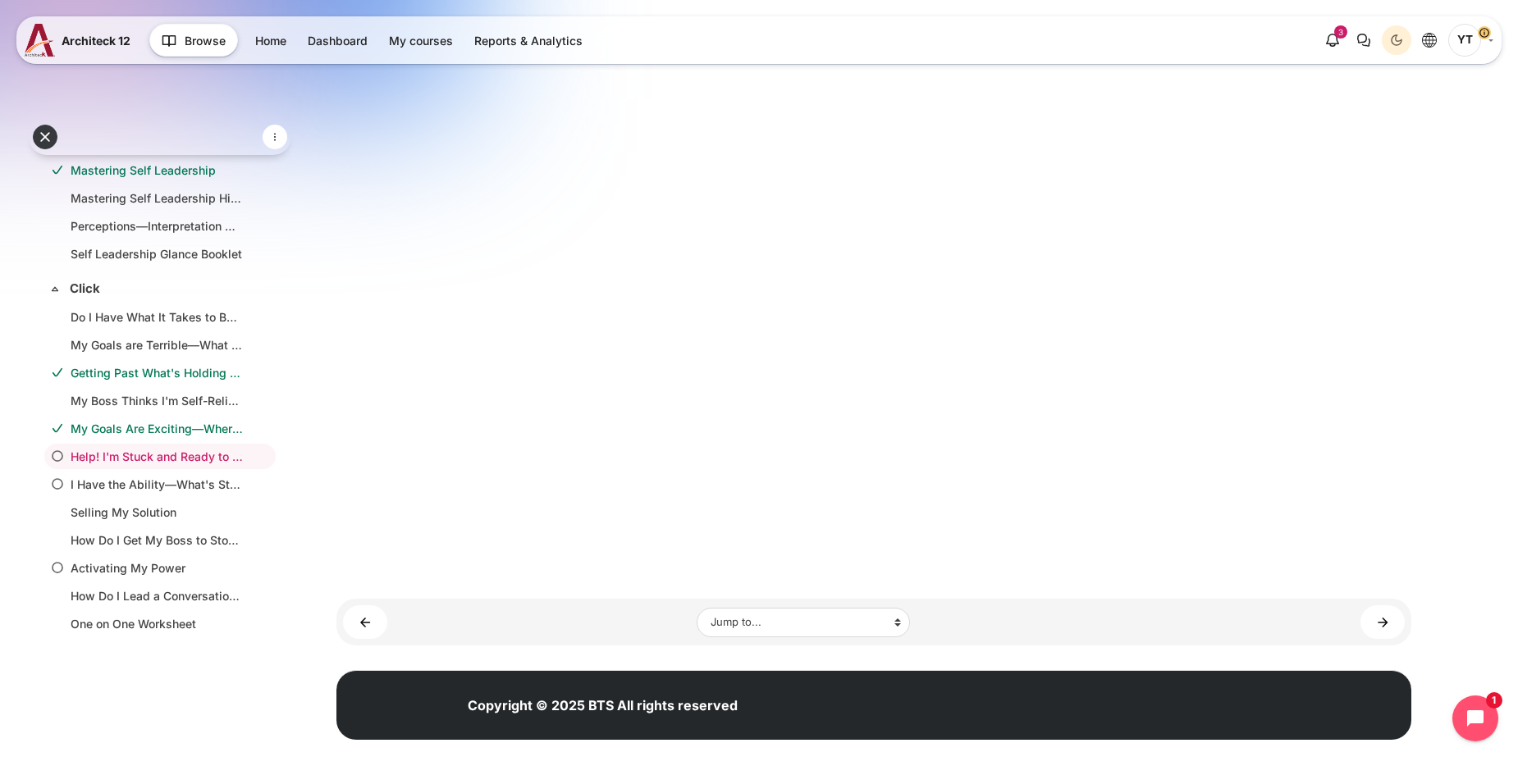
scroll to position [507, 0]
click at [1394, 624] on link "I Have the Ability—What's Stopping Me? ►" at bounding box center [1382, 622] width 45 height 33
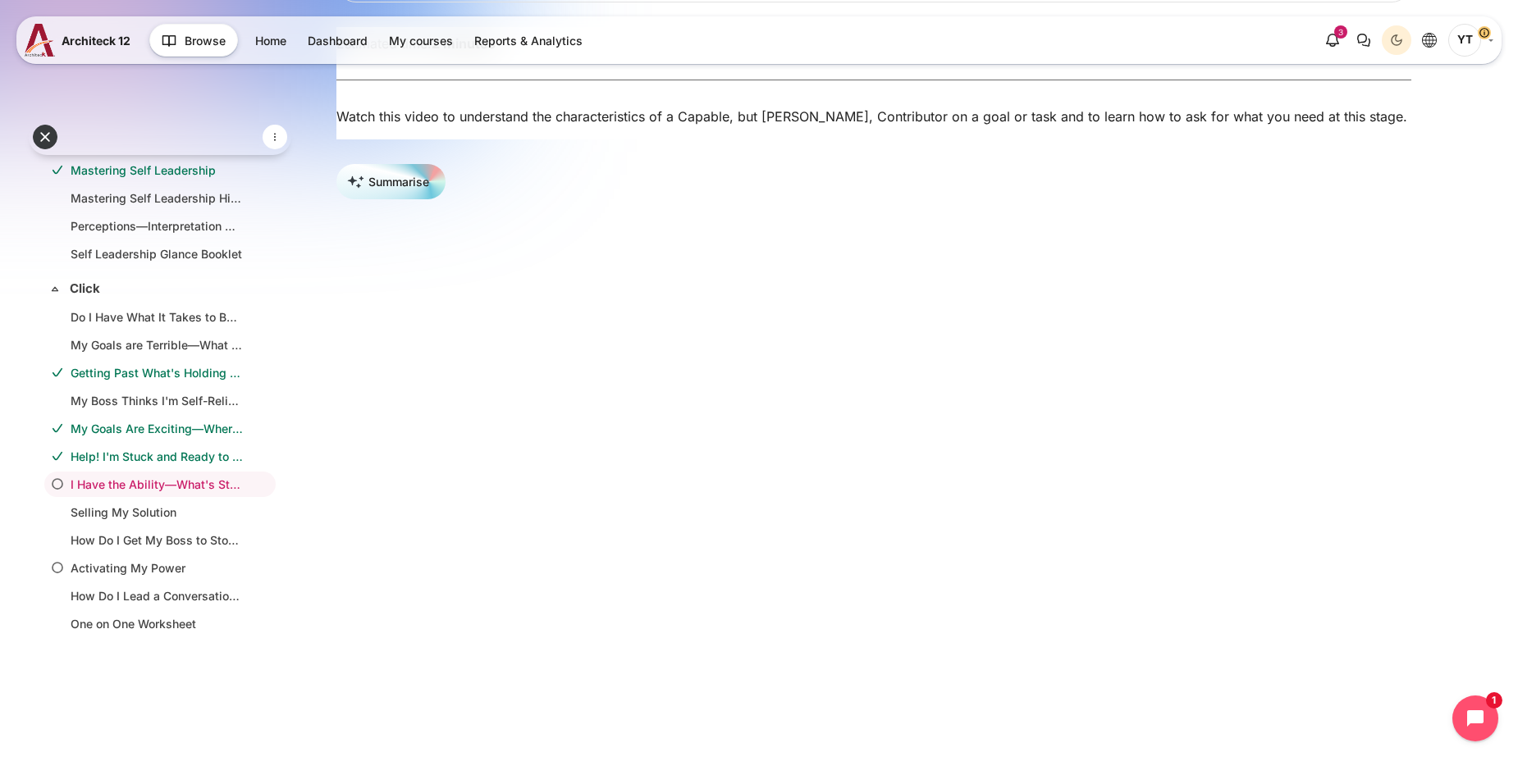
scroll to position [328, 0]
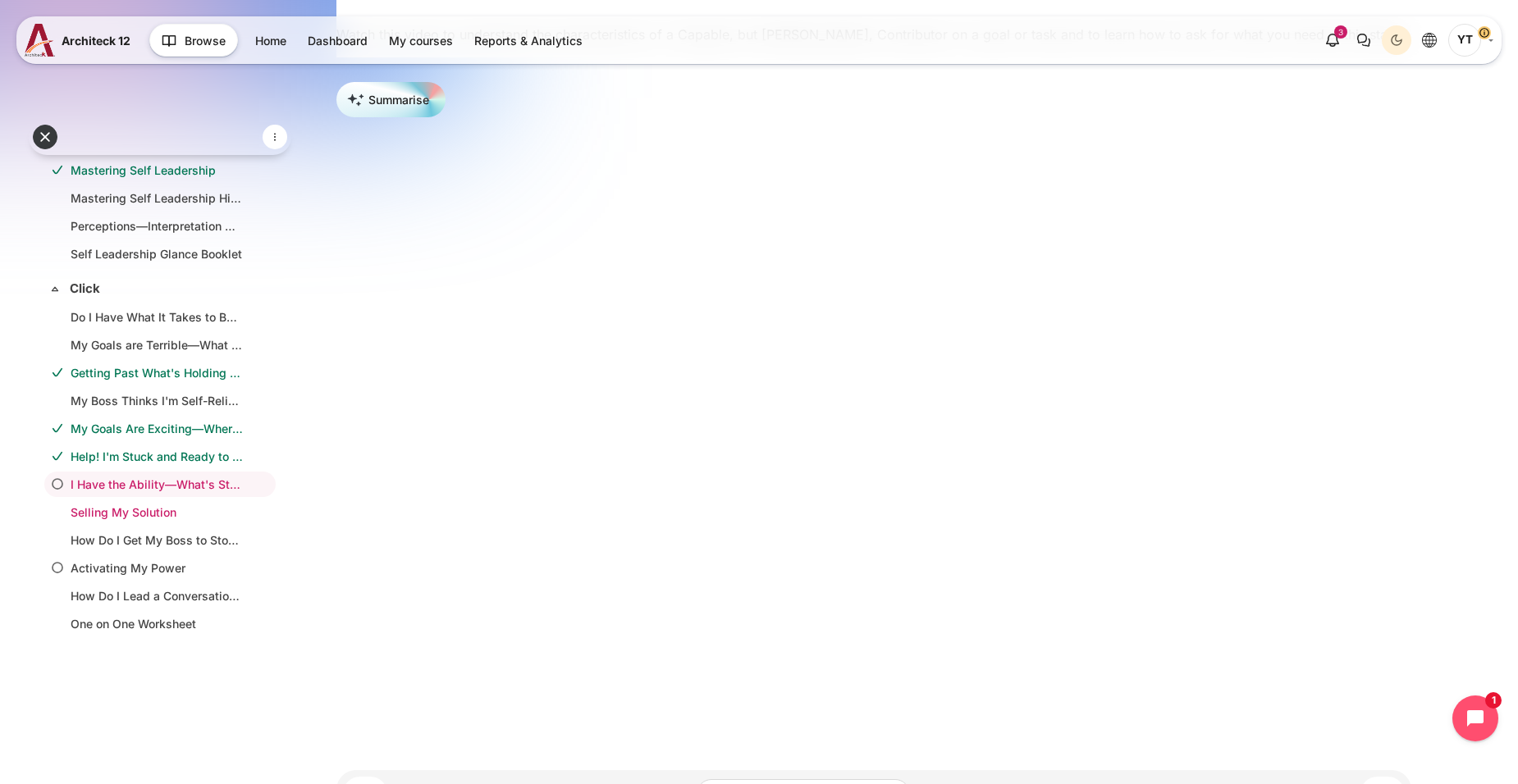
click at [133, 513] on link "Selling My Solution" at bounding box center [157, 512] width 173 height 18
